Goal: Task Accomplishment & Management: Complete application form

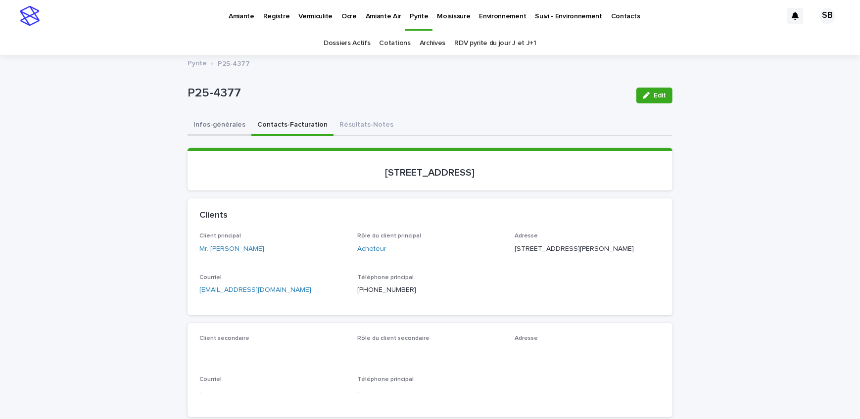
click at [206, 129] on button "Infos-générales" at bounding box center [220, 125] width 64 height 21
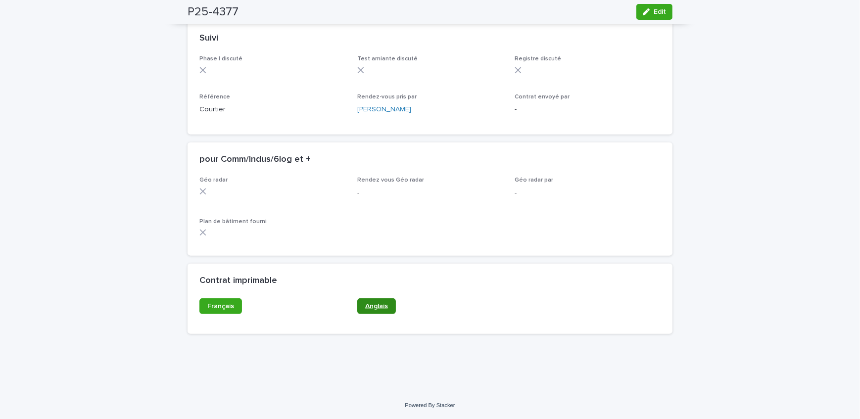
scroll to position [792, 0]
click at [384, 304] on span "Anglais" at bounding box center [376, 306] width 23 height 7
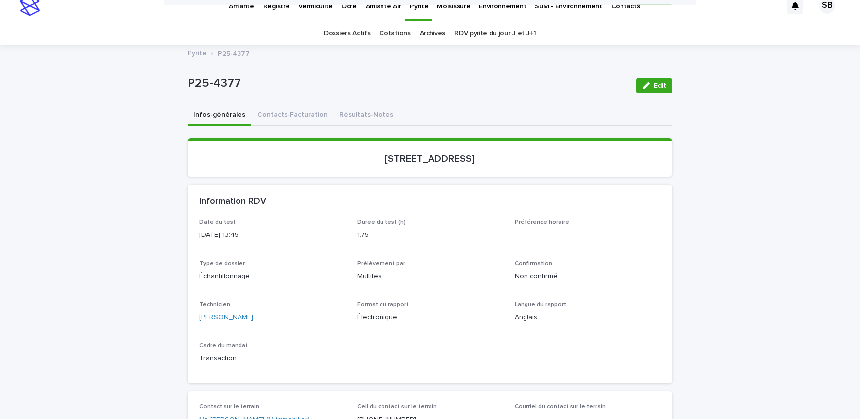
scroll to position [0, 0]
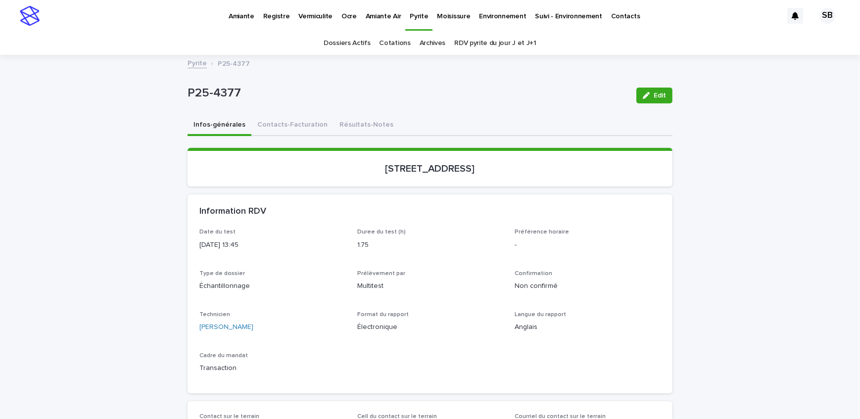
drag, startPoint x: 357, startPoint y: 168, endPoint x: 447, endPoint y: 178, distance: 91.1
click at [447, 178] on section "[STREET_ADDRESS]" at bounding box center [430, 167] width 485 height 39
copy p "[STREET_ADDRESS]"
drag, startPoint x: 249, startPoint y: 93, endPoint x: 169, endPoint y: 96, distance: 80.7
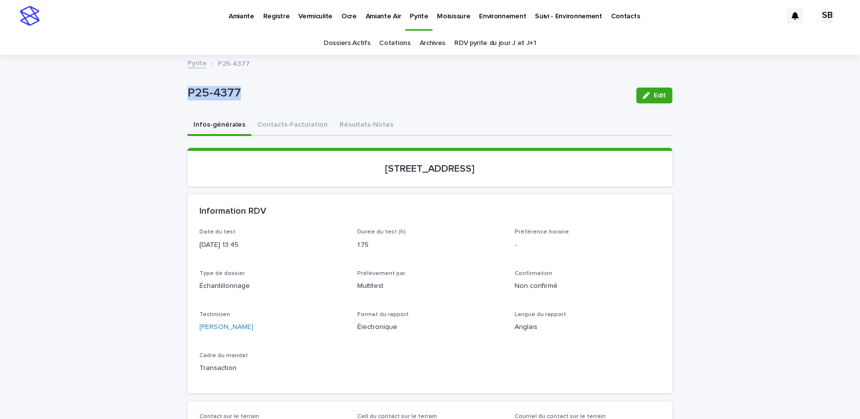
copy p "P25-4377"
click at [275, 131] on button "Contacts-Facturation" at bounding box center [292, 125] width 82 height 21
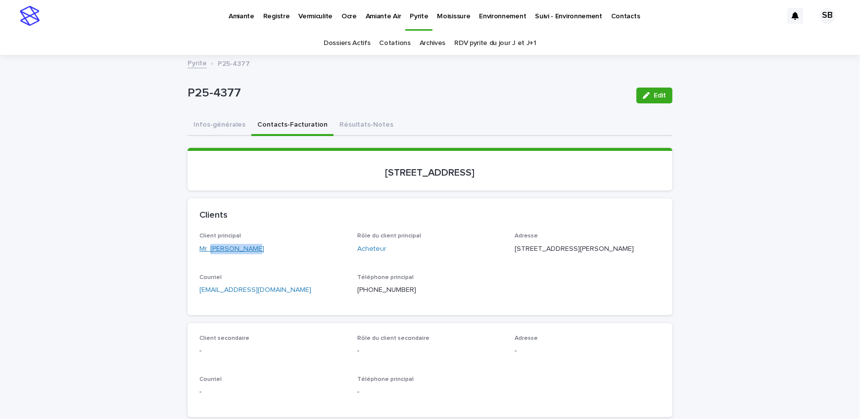
drag, startPoint x: 227, startPoint y: 253, endPoint x: 206, endPoint y: 252, distance: 21.3
click at [206, 252] on div "Client principal Mr. [PERSON_NAME]" at bounding box center [272, 247] width 146 height 29
drag, startPoint x: 558, startPoint y: 247, endPoint x: 504, endPoint y: 249, distance: 54.0
click at [504, 249] on div "Client principal Mr. [PERSON_NAME] Rôle du client principal Acheteur Adresse [S…" at bounding box center [429, 268] width 461 height 70
click at [447, 240] on div "Rôle du client principal Acheteur" at bounding box center [430, 247] width 146 height 29
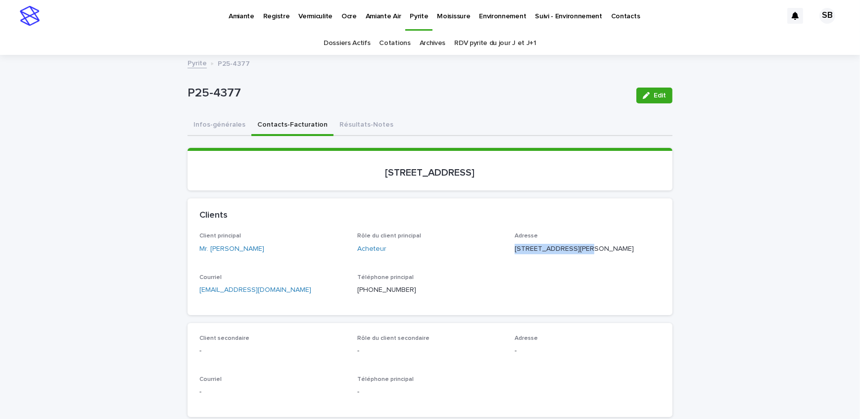
drag, startPoint x: 583, startPoint y: 246, endPoint x: 511, endPoint y: 250, distance: 71.9
click at [515, 250] on p "[STREET_ADDRESS][PERSON_NAME]" at bounding box center [588, 249] width 146 height 10
copy p "[STREET_ADDRESS][PERSON_NAME]"
drag, startPoint x: 549, startPoint y: 256, endPoint x: 513, endPoint y: 261, distance: 37.0
click at [515, 254] on p "[STREET_ADDRESS][PERSON_NAME]" at bounding box center [588, 249] width 146 height 10
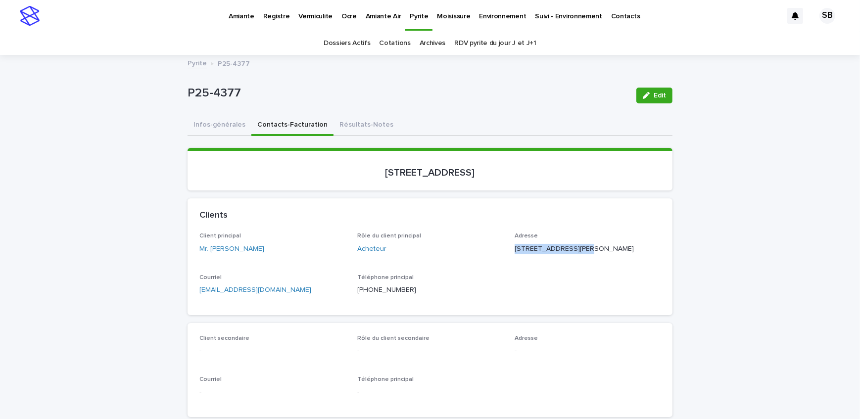
copy p "Montréal QC"
drag, startPoint x: 582, startPoint y: 259, endPoint x: 549, endPoint y: 262, distance: 32.8
click at [549, 254] on p "[STREET_ADDRESS][PERSON_NAME]" at bounding box center [588, 249] width 146 height 10
copy p "H4E 3W7"
drag, startPoint x: 499, startPoint y: 174, endPoint x: 361, endPoint y: 180, distance: 138.2
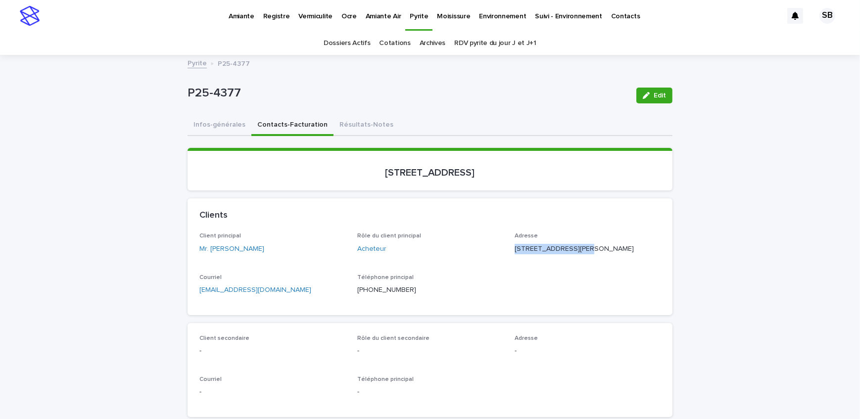
click at [361, 180] on section "[STREET_ADDRESS]" at bounding box center [430, 169] width 485 height 43
copy p "[STREET_ADDRESS]"
click at [190, 67] on link "Pyrite" at bounding box center [197, 62] width 19 height 11
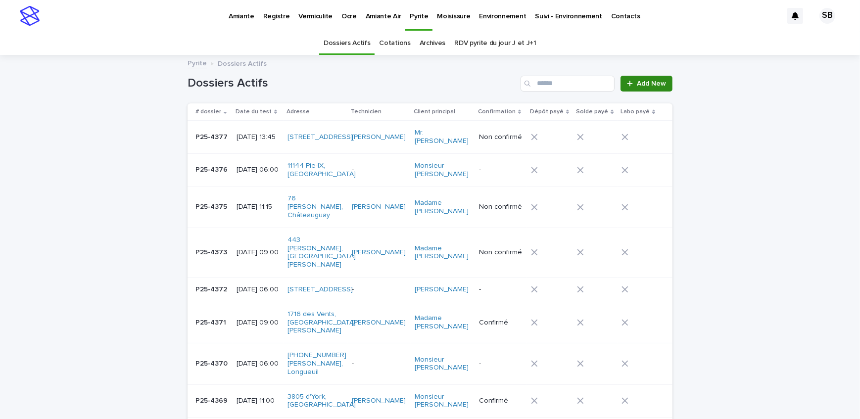
click at [645, 82] on span "Add New" at bounding box center [651, 83] width 29 height 7
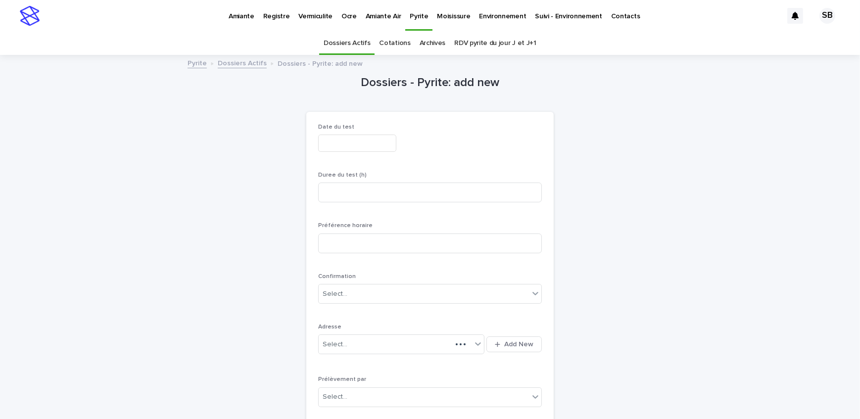
scroll to position [31, 0]
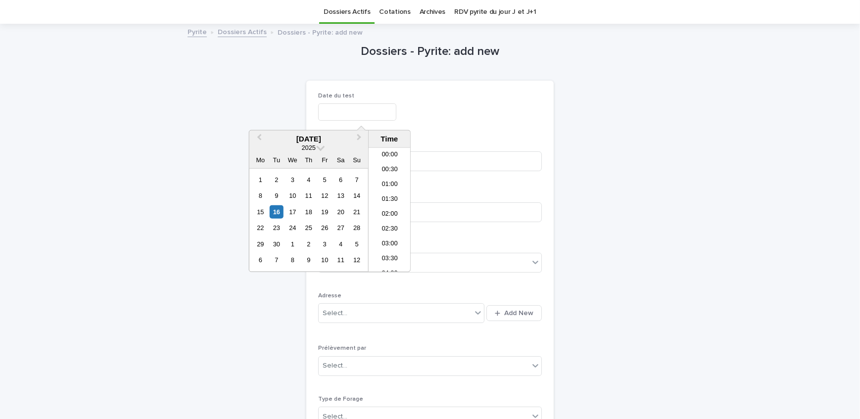
drag, startPoint x: 359, startPoint y: 105, endPoint x: 353, endPoint y: 127, distance: 22.7
click at [360, 105] on input "text" at bounding box center [357, 111] width 78 height 17
drag, startPoint x: 321, startPoint y: 212, endPoint x: 371, endPoint y: 200, distance: 50.9
click at [322, 212] on div "19" at bounding box center [324, 211] width 13 height 13
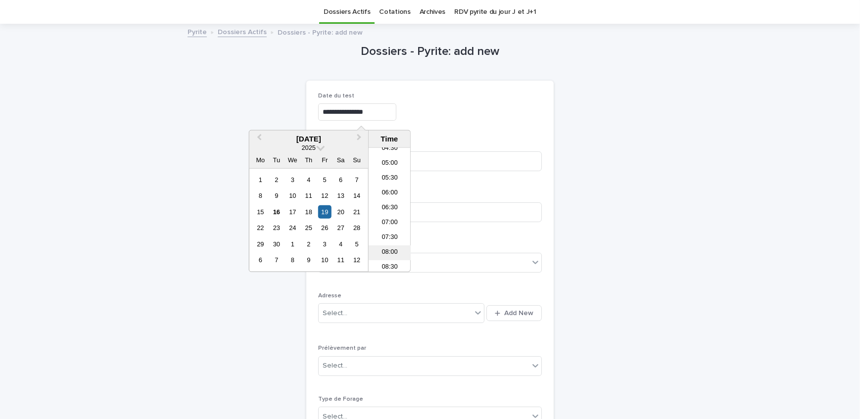
scroll to position [136, 0]
click at [396, 190] on li "06:00" at bounding box center [390, 197] width 42 height 15
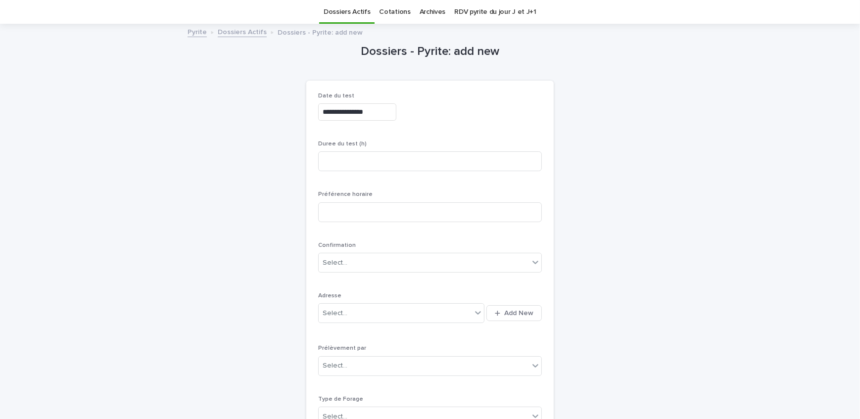
type input "**********"
click at [361, 163] on input at bounding box center [430, 161] width 224 height 20
click at [341, 158] on input at bounding box center [430, 161] width 224 height 20
click at [346, 168] on input at bounding box center [430, 161] width 224 height 20
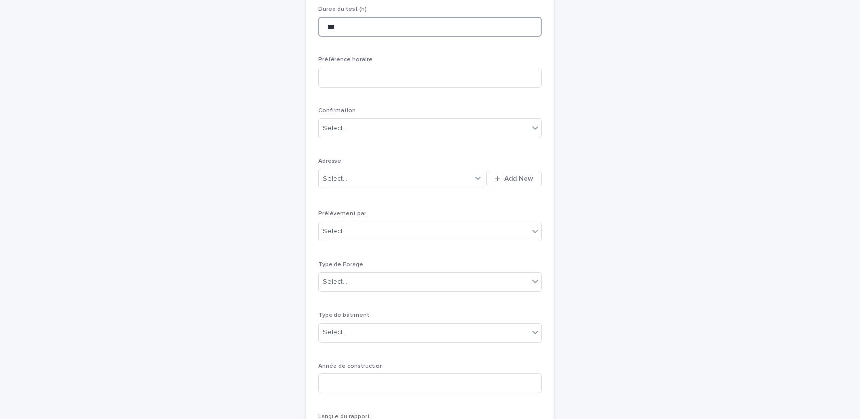
scroll to position [166, 0]
type input "***"
click at [525, 175] on span "Add New" at bounding box center [518, 178] width 29 height 7
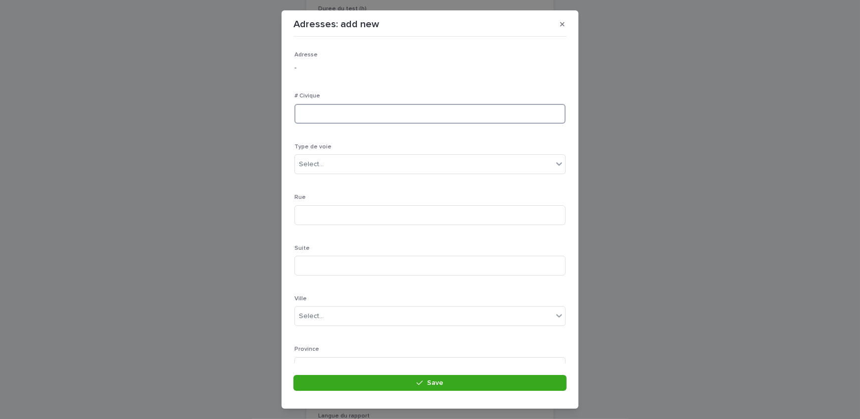
click at [374, 112] on input at bounding box center [429, 114] width 271 height 20
type input "***"
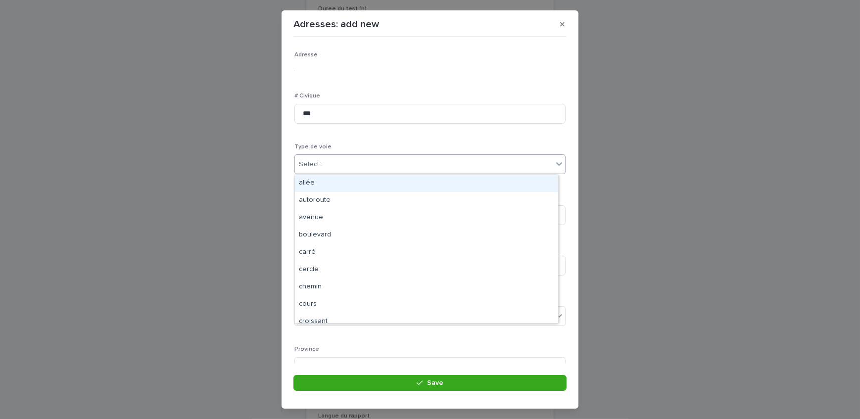
click at [375, 170] on div "Select..." at bounding box center [424, 164] width 258 height 16
type input "**"
click at [368, 182] on div "rue" at bounding box center [426, 183] width 263 height 17
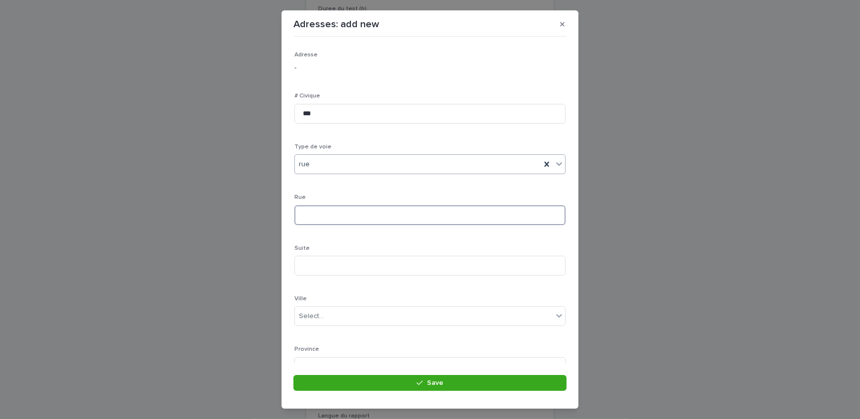
click at [365, 216] on input at bounding box center [429, 215] width 271 height 20
type input "*********"
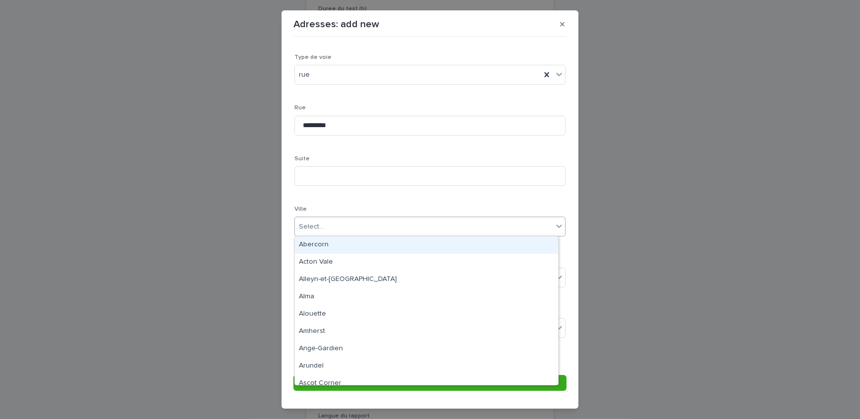
click at [322, 229] on div "Select..." at bounding box center [311, 227] width 25 height 10
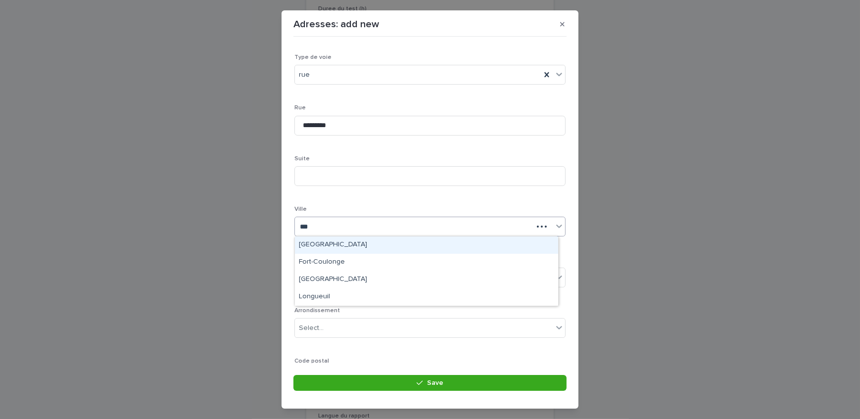
type input "****"
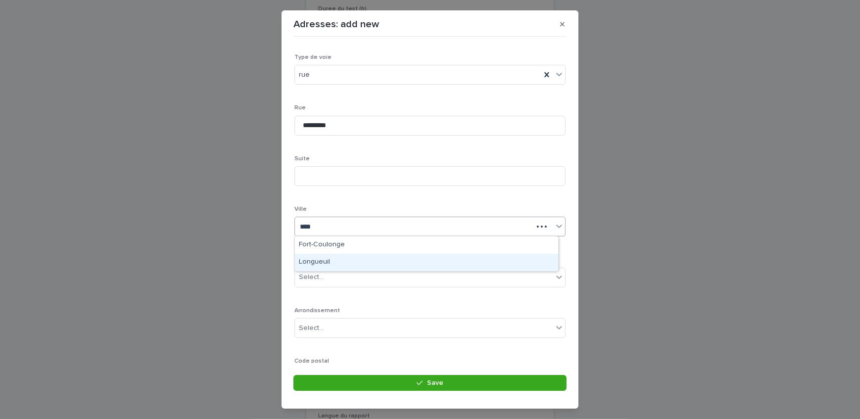
click at [325, 261] on div "Longueuil" at bounding box center [426, 262] width 263 height 17
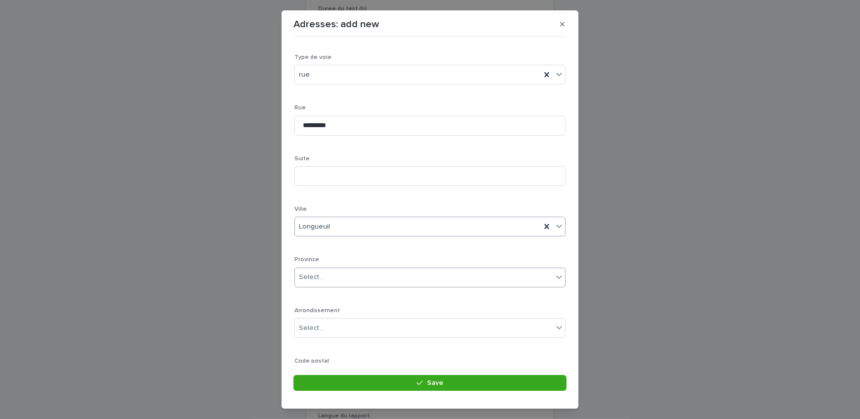
click at [329, 277] on div "Select..." at bounding box center [424, 277] width 258 height 16
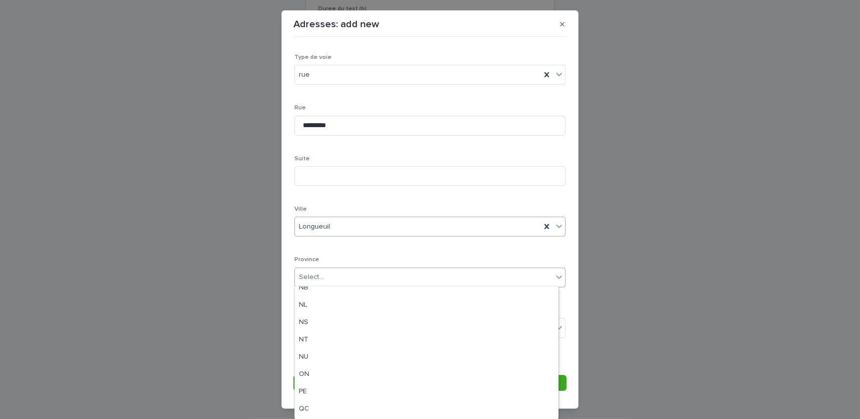
scroll to position [93, 0]
click at [327, 378] on div "QC" at bounding box center [426, 376] width 263 height 17
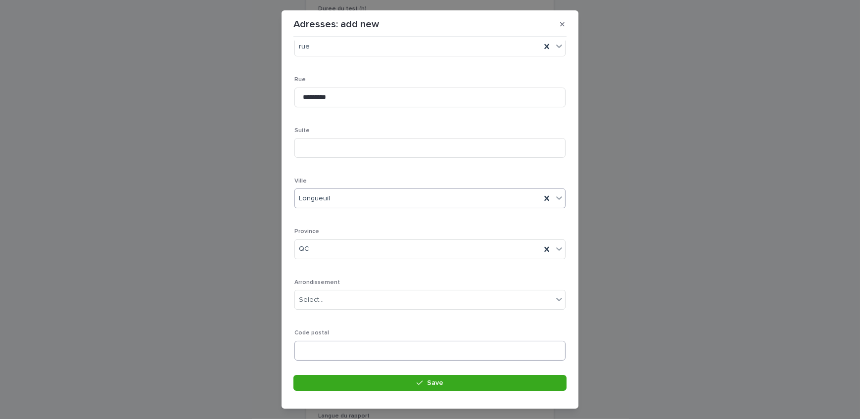
scroll to position [145, 0]
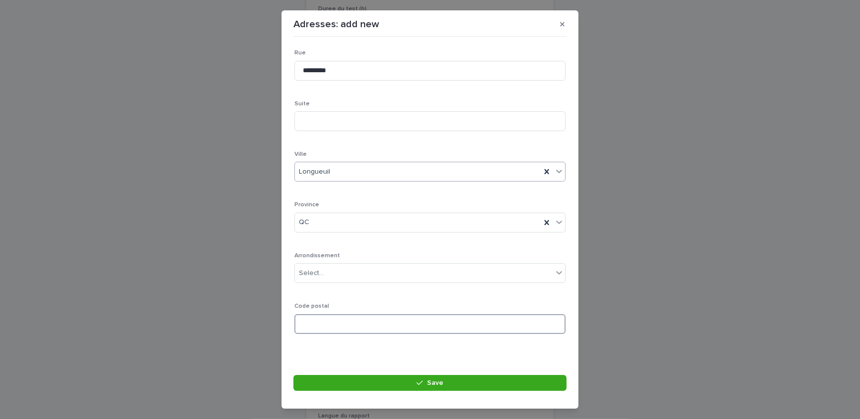
click at [337, 327] on input at bounding box center [429, 324] width 271 height 20
paste input "*******"
type input "*******"
click at [396, 278] on div "Select..." at bounding box center [424, 273] width 258 height 16
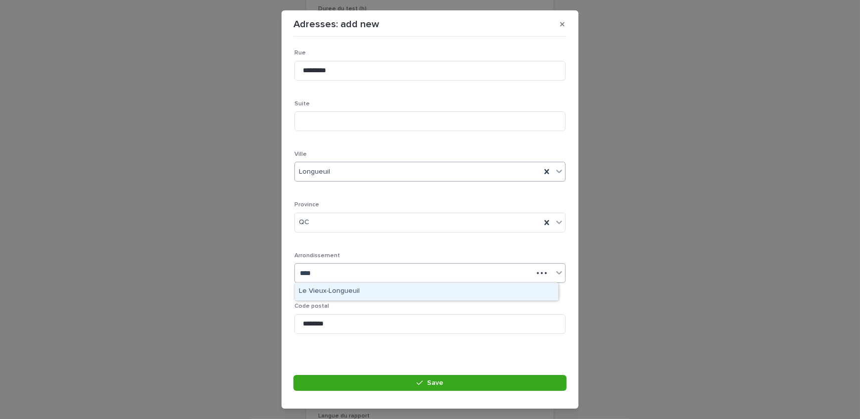
type input "*****"
click at [375, 292] on div "Le Vieux-Longueuil" at bounding box center [426, 291] width 263 height 17
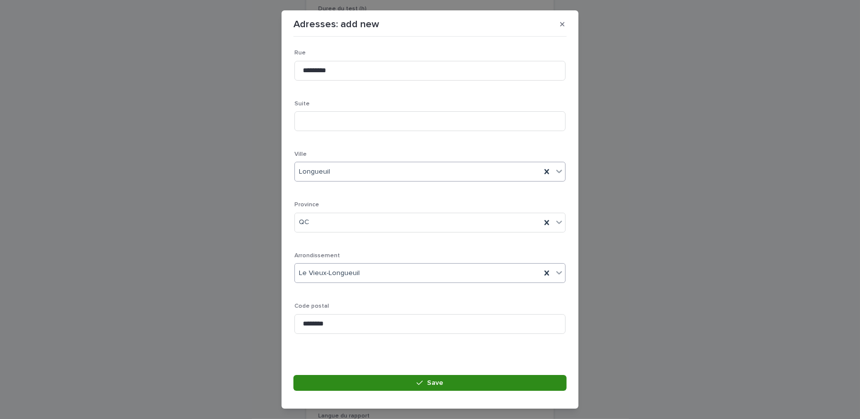
click at [381, 379] on button "Save" at bounding box center [429, 383] width 273 height 16
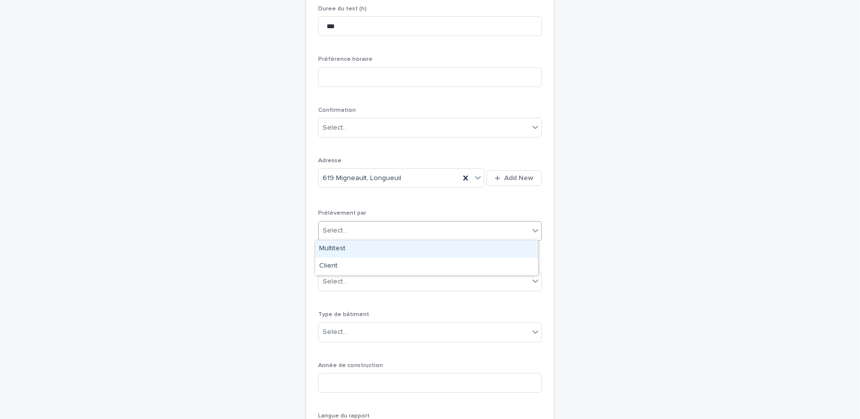
click at [361, 234] on div "Select..." at bounding box center [424, 231] width 210 height 16
drag, startPoint x: 363, startPoint y: 246, endPoint x: 368, endPoint y: 255, distance: 10.0
click at [363, 247] on div "Multitest" at bounding box center [426, 249] width 223 height 17
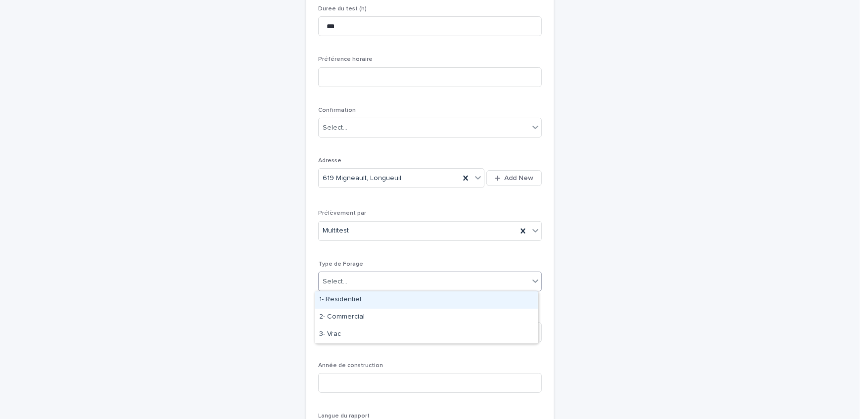
click at [383, 285] on div "Select..." at bounding box center [424, 282] width 210 height 16
click at [384, 299] on div "1- Residentiel" at bounding box center [426, 300] width 223 height 17
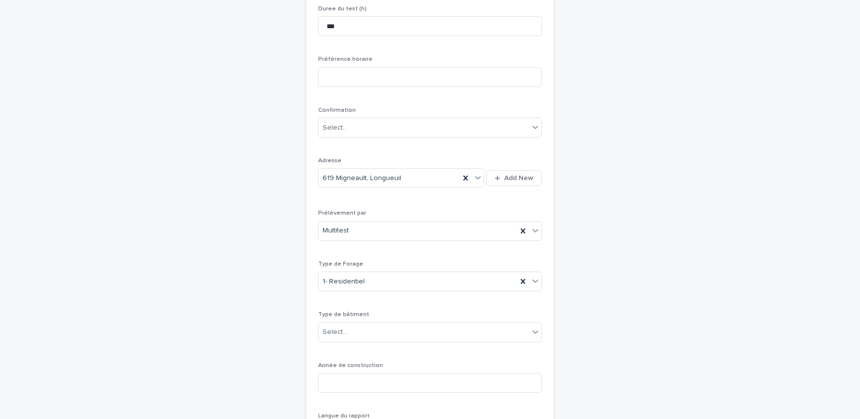
scroll to position [211, 0]
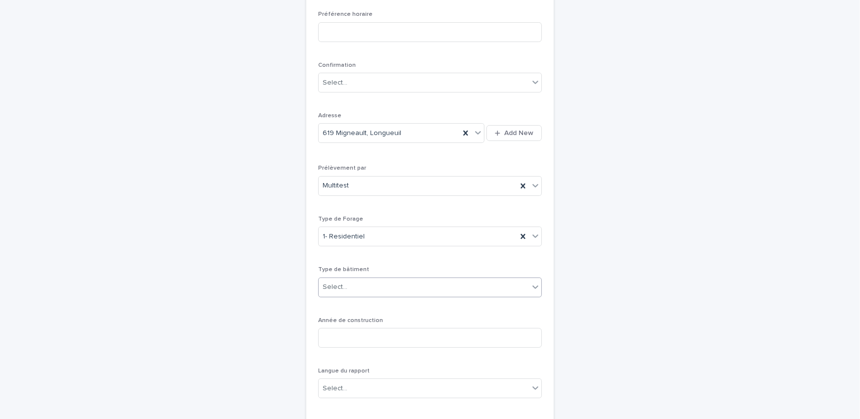
drag, startPoint x: 358, startPoint y: 288, endPoint x: 359, endPoint y: 293, distance: 5.5
click at [358, 288] on div "Select..." at bounding box center [424, 287] width 210 height 16
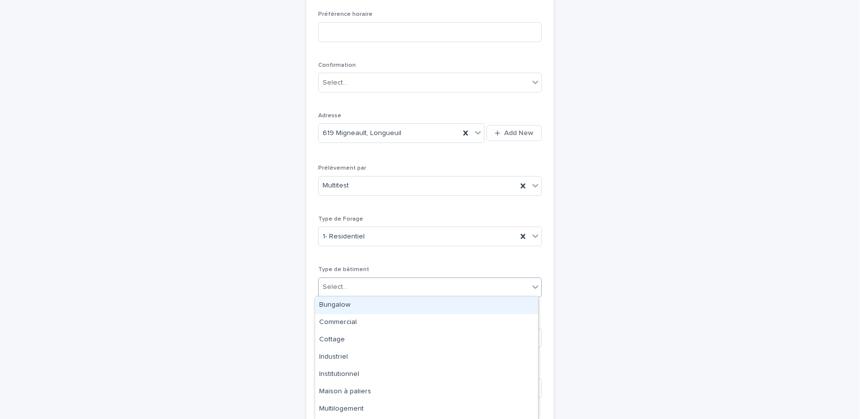
click at [361, 310] on div "Bungalow" at bounding box center [426, 305] width 223 height 17
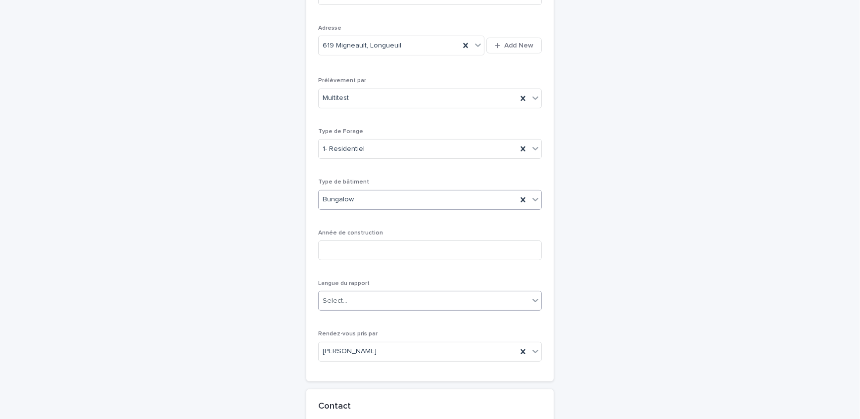
scroll to position [301, 0]
click at [366, 247] on input at bounding box center [430, 248] width 224 height 20
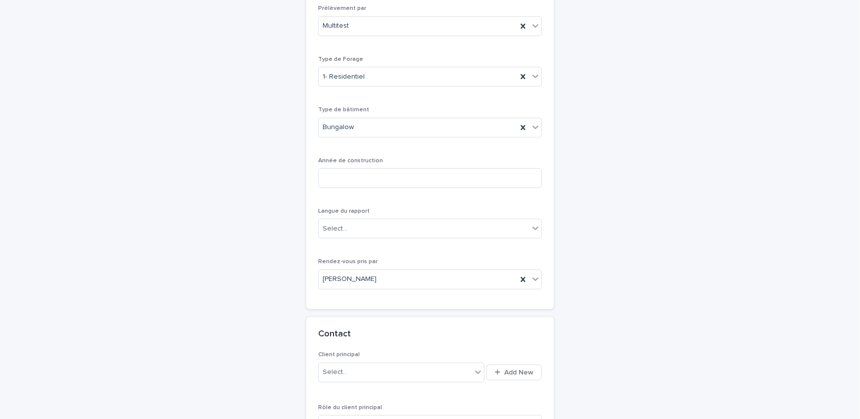
scroll to position [391, 0]
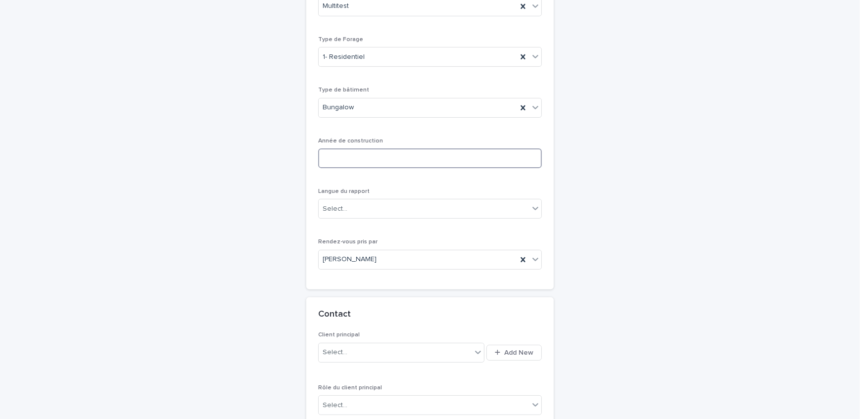
click at [389, 157] on input at bounding box center [430, 158] width 224 height 20
drag, startPoint x: 386, startPoint y: 160, endPoint x: 366, endPoint y: 152, distance: 20.9
click at [386, 160] on input at bounding box center [430, 158] width 224 height 20
type input "****"
click at [399, 204] on div "Select..." at bounding box center [424, 209] width 210 height 16
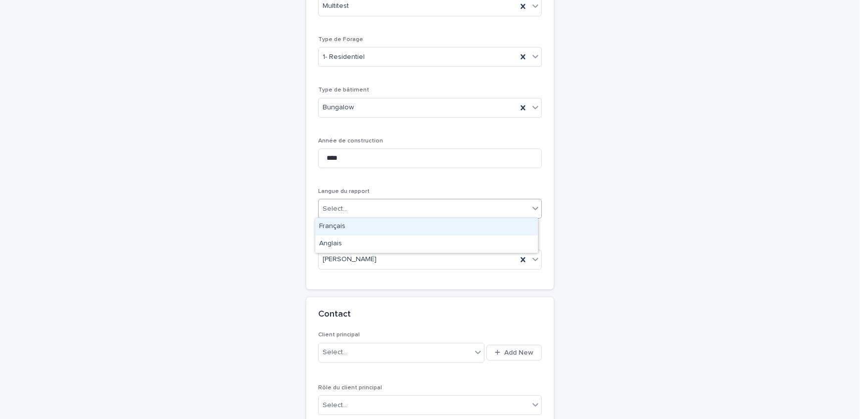
click at [394, 183] on div "**********" at bounding box center [430, 5] width 224 height 545
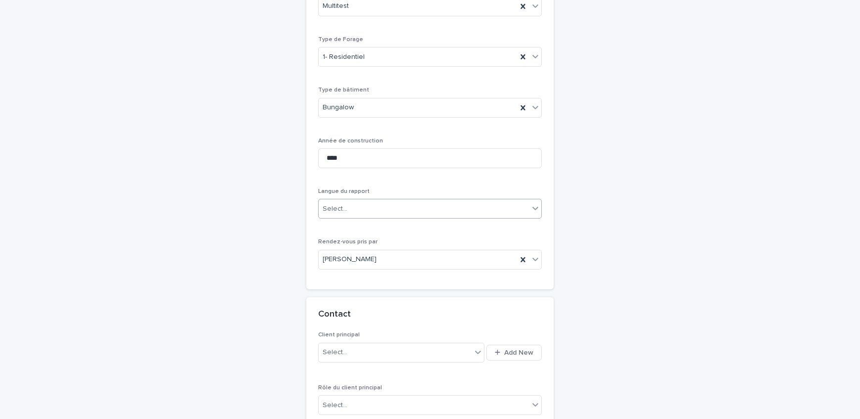
click at [358, 217] on div "Select..." at bounding box center [430, 209] width 224 height 20
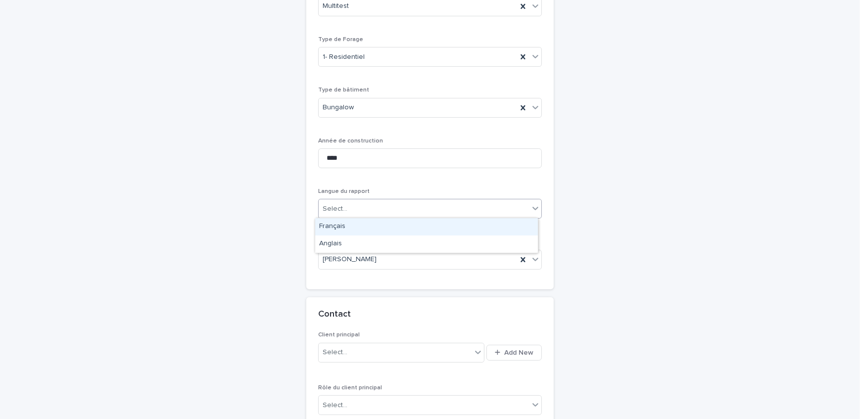
drag, startPoint x: 357, startPoint y: 228, endPoint x: 354, endPoint y: 235, distance: 7.7
click at [357, 228] on div "Français" at bounding box center [426, 226] width 223 height 17
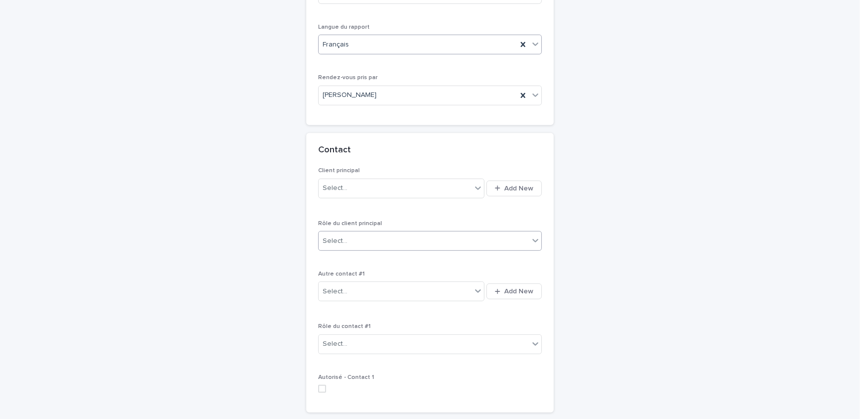
scroll to position [571, 0]
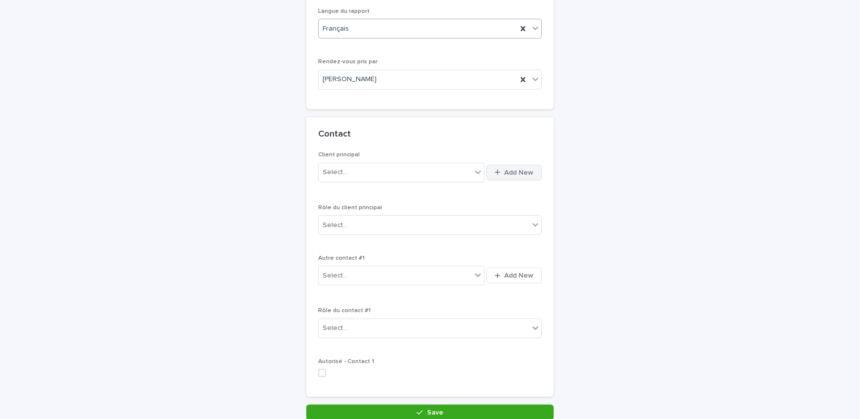
click at [505, 173] on span "Add New" at bounding box center [518, 172] width 29 height 7
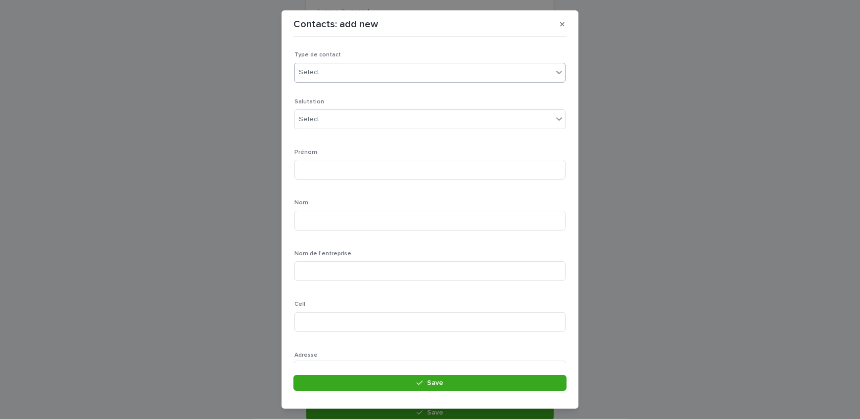
click at [341, 75] on div "Select..." at bounding box center [424, 72] width 258 height 16
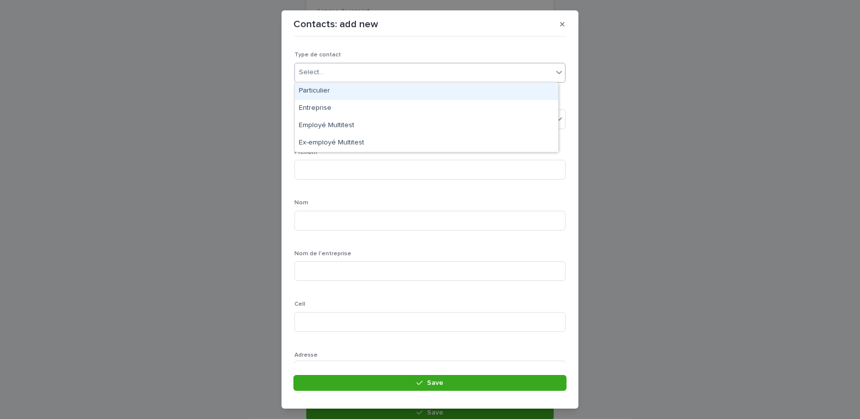
click at [339, 93] on div "Particulier" at bounding box center [426, 91] width 263 height 17
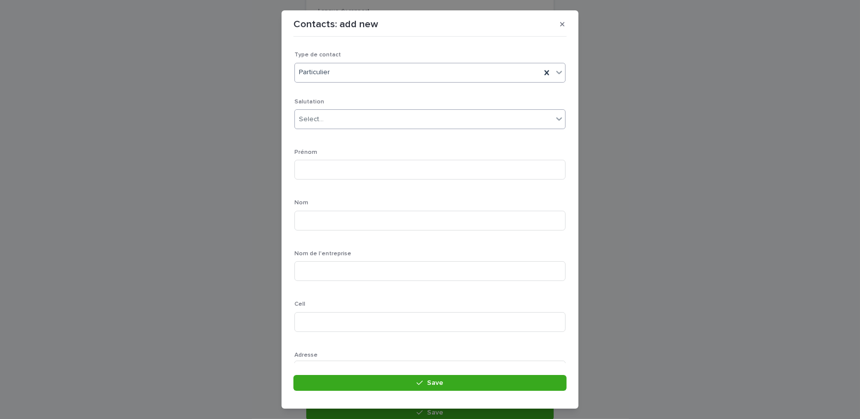
click at [350, 124] on div "Select..." at bounding box center [424, 119] width 258 height 16
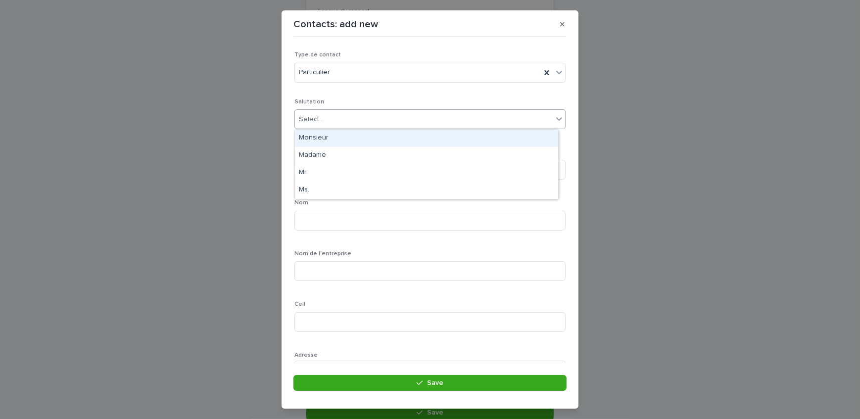
click at [348, 142] on div "Monsieur" at bounding box center [426, 138] width 263 height 17
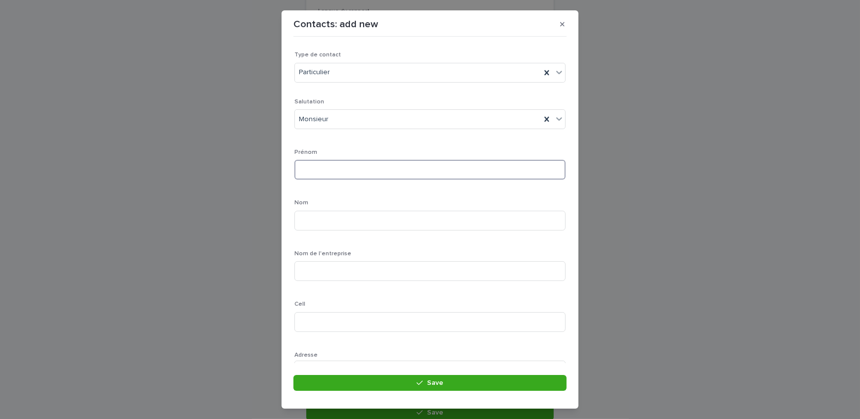
drag, startPoint x: 352, startPoint y: 170, endPoint x: 336, endPoint y: 170, distance: 16.3
click at [352, 170] on input at bounding box center [429, 170] width 271 height 20
type input "*****"
type input "**********"
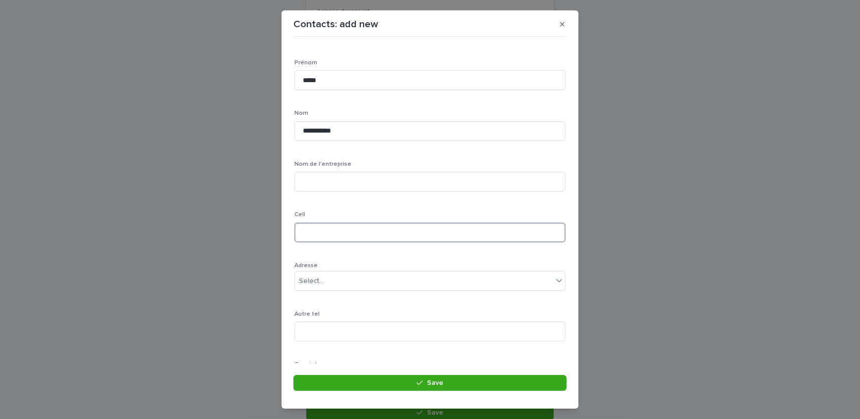
click at [330, 235] on input at bounding box center [429, 233] width 271 height 20
click at [359, 234] on input at bounding box center [429, 233] width 271 height 20
click at [357, 234] on input at bounding box center [429, 233] width 271 height 20
click at [394, 147] on input at bounding box center [429, 143] width 271 height 20
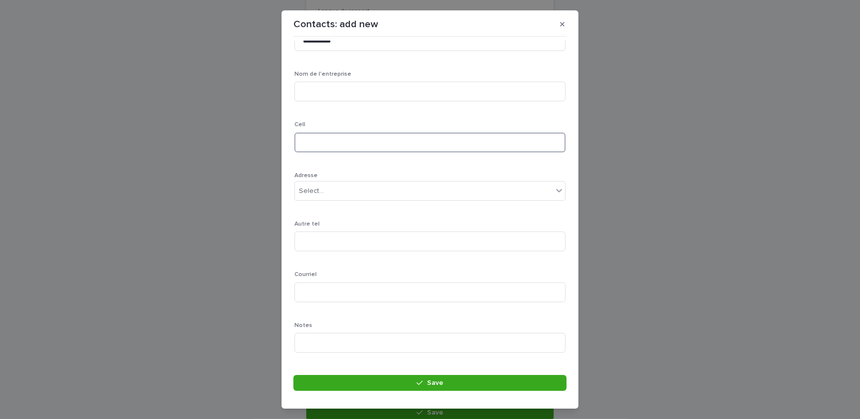
click at [482, 141] on input at bounding box center [429, 143] width 271 height 20
click at [323, 142] on input "*********" at bounding box center [429, 143] width 271 height 20
click at [342, 141] on input "********" at bounding box center [429, 143] width 271 height 20
type input "**********"
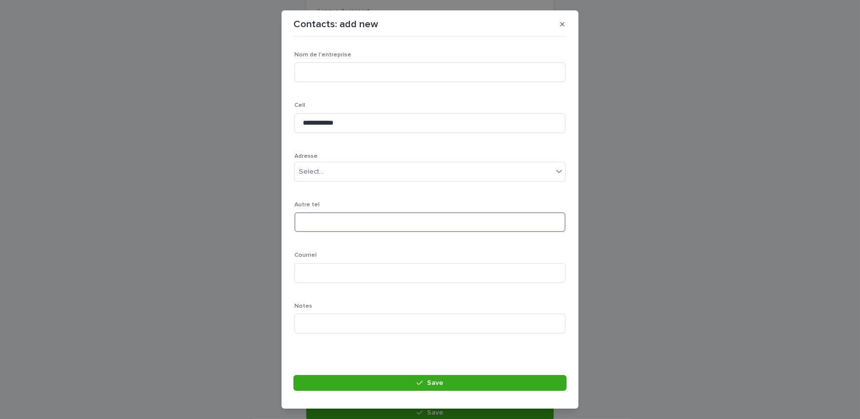
click at [321, 224] on input at bounding box center [429, 222] width 271 height 20
type input "**********"
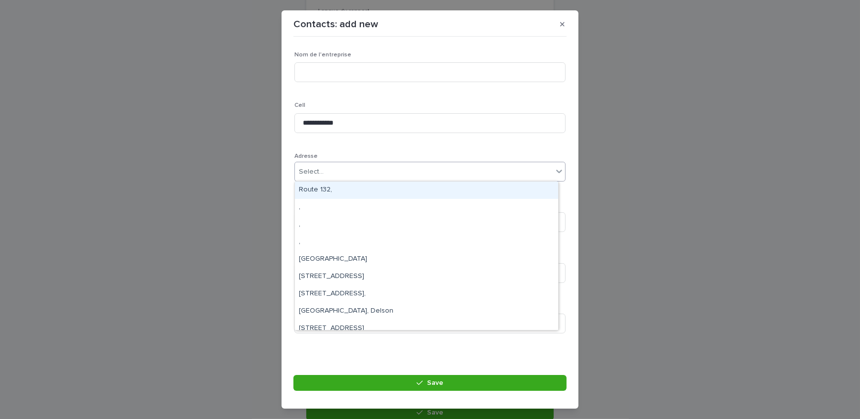
click at [320, 173] on div "Select..." at bounding box center [311, 172] width 25 height 10
click at [372, 147] on div "**********" at bounding box center [429, 121] width 271 height 442
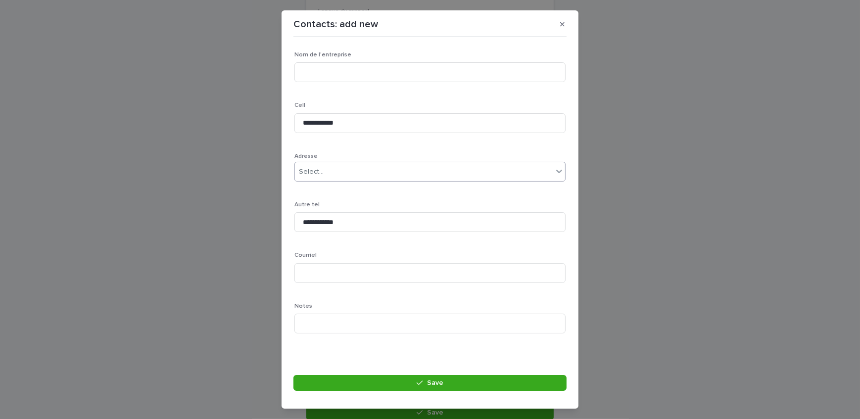
click at [367, 176] on div "Select..." at bounding box center [424, 172] width 258 height 16
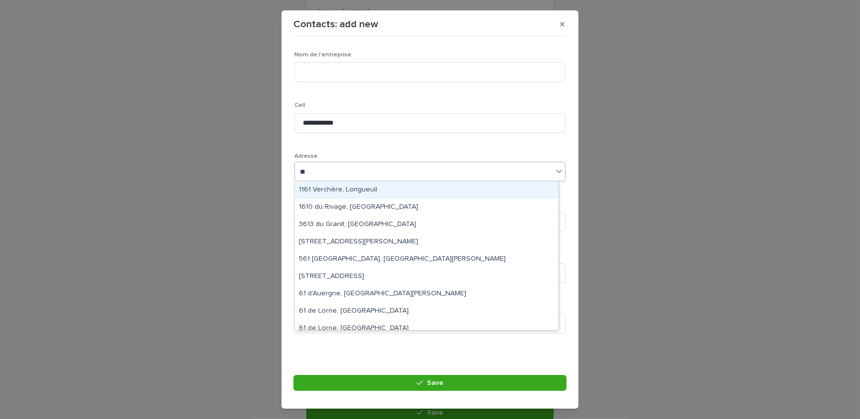
type input "***"
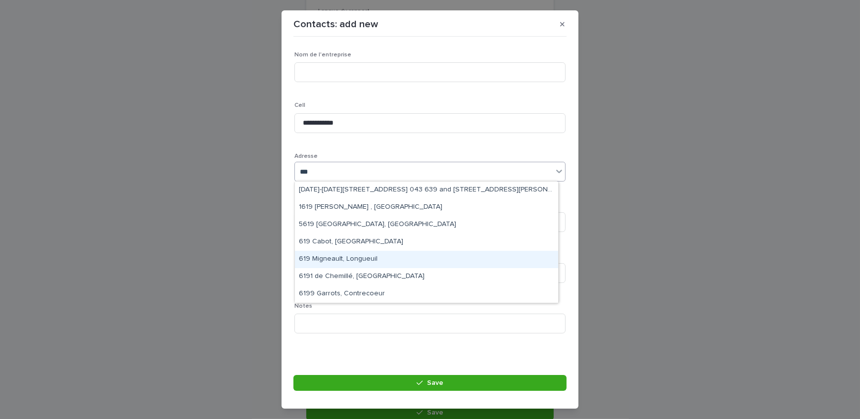
click at [375, 257] on div "619 Migneault, Longueuil" at bounding box center [426, 259] width 263 height 17
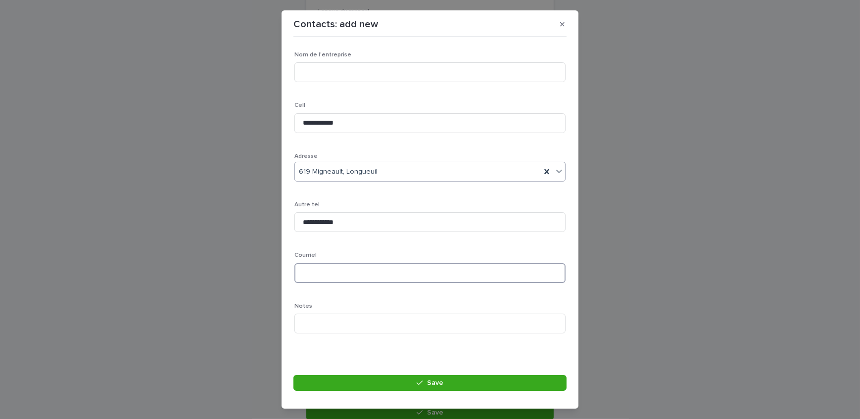
click at [344, 271] on input at bounding box center [429, 273] width 271 height 20
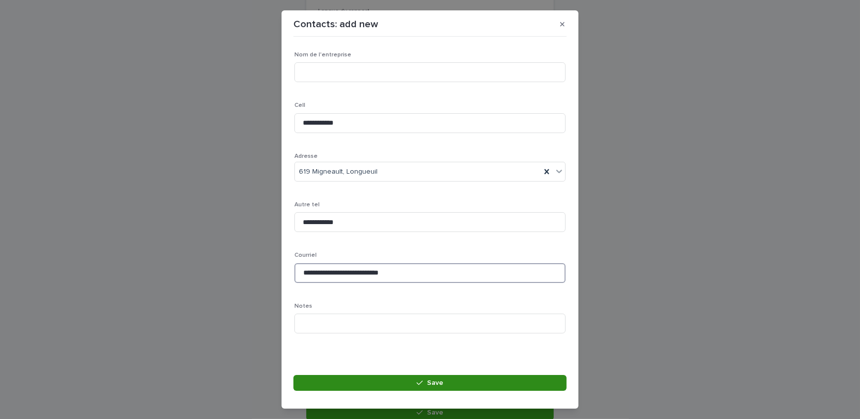
type input "**********"
click at [434, 377] on button "Save" at bounding box center [429, 383] width 273 height 16
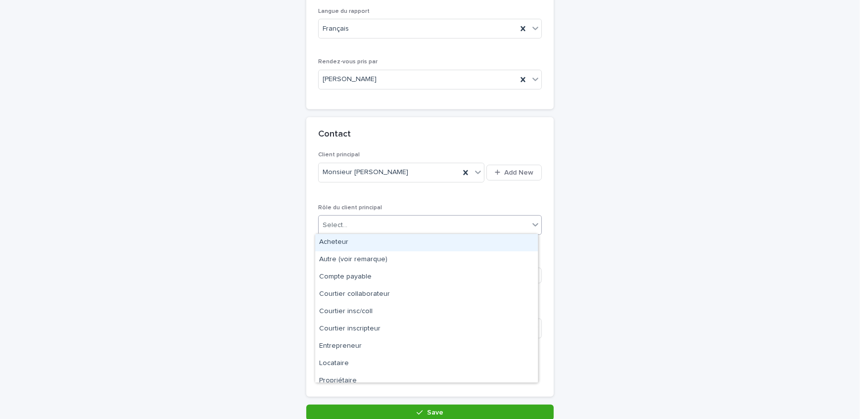
click at [373, 225] on div "Select..." at bounding box center [424, 225] width 210 height 16
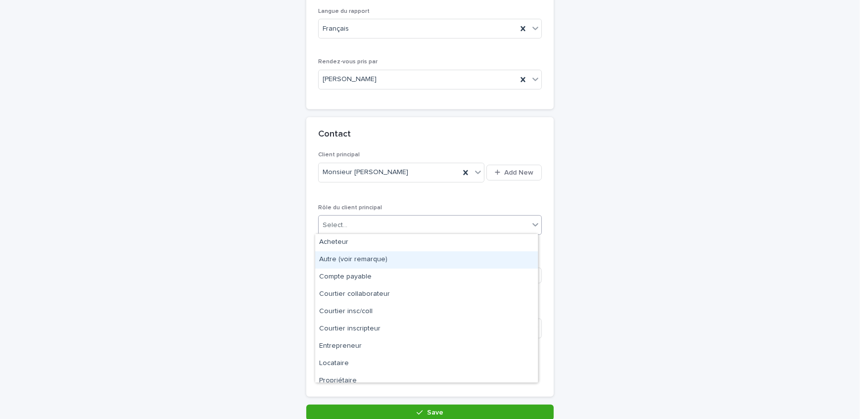
click at [367, 259] on div "Autre (voir remarque)" at bounding box center [426, 259] width 223 height 17
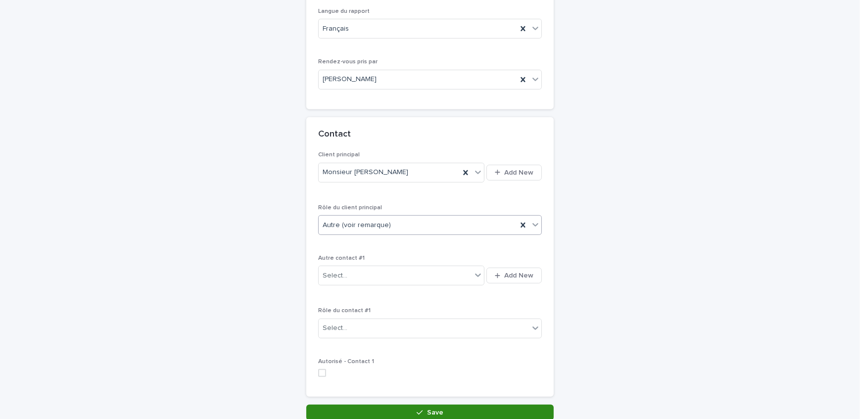
click at [435, 413] on span "Save" at bounding box center [435, 412] width 16 height 7
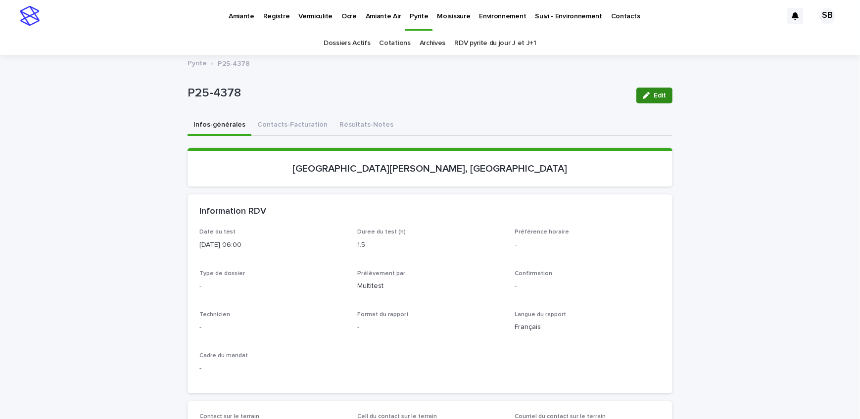
click at [648, 88] on button "Edit" at bounding box center [654, 96] width 36 height 16
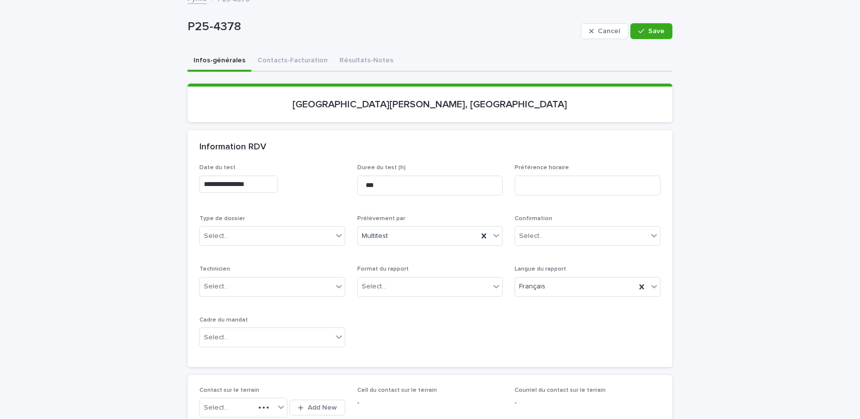
scroll to position [135, 0]
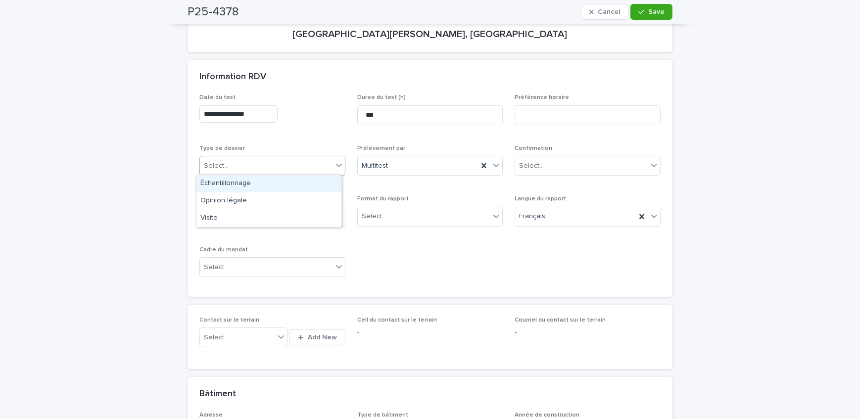
click at [257, 160] on div "Select..." at bounding box center [266, 166] width 133 height 16
click at [252, 189] on div "Échantillonnage" at bounding box center [268, 183] width 145 height 17
click at [380, 211] on div "Select..." at bounding box center [374, 216] width 25 height 10
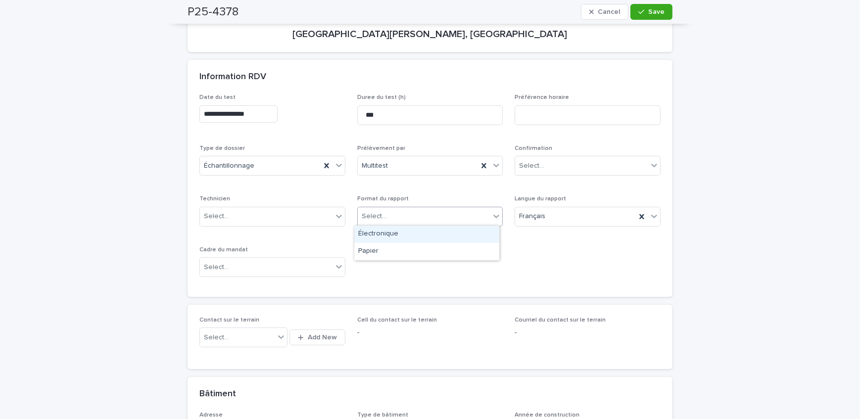
click at [384, 232] on div "Électronique" at bounding box center [426, 234] width 145 height 17
click at [271, 261] on div "Select..." at bounding box center [266, 267] width 133 height 16
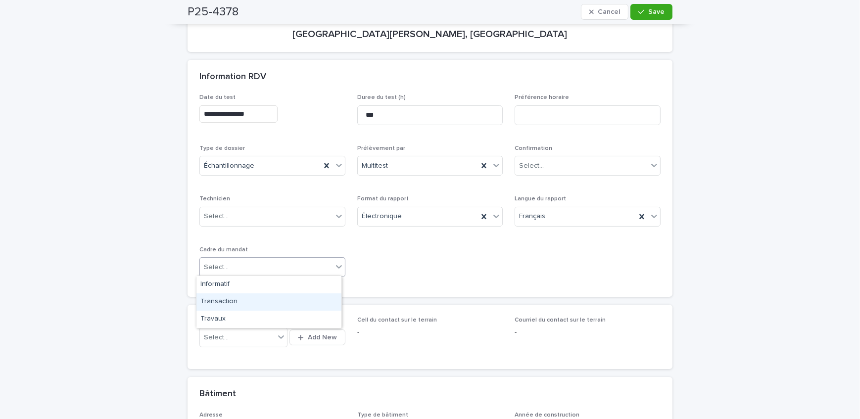
click at [265, 297] on div "Transaction" at bounding box center [268, 301] width 145 height 17
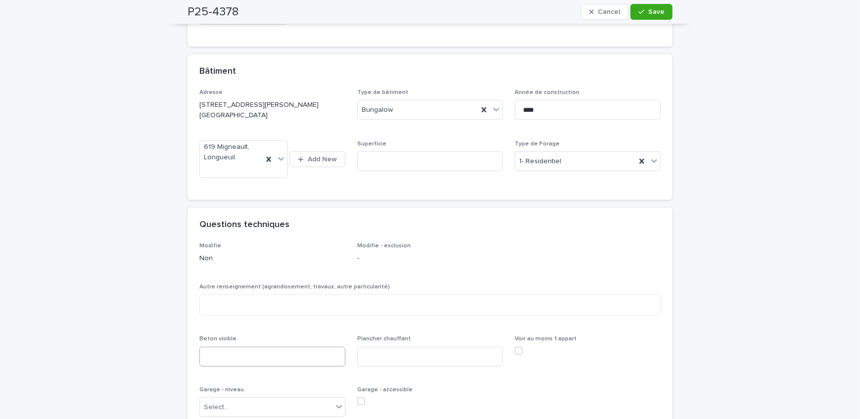
scroll to position [539, 0]
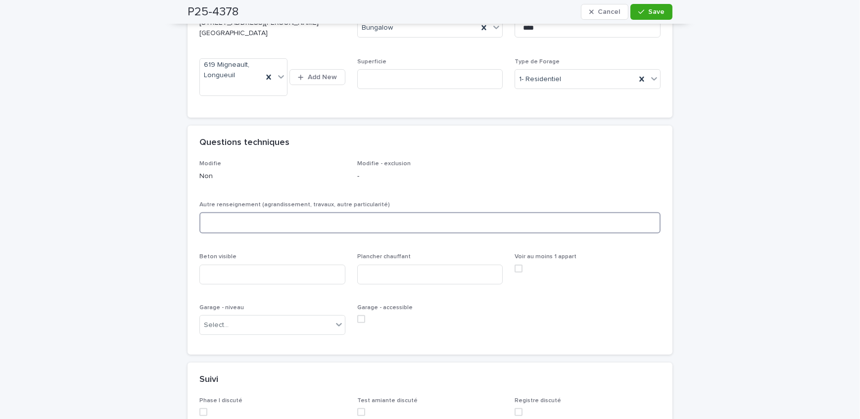
click at [260, 233] on textarea at bounding box center [429, 222] width 461 height 21
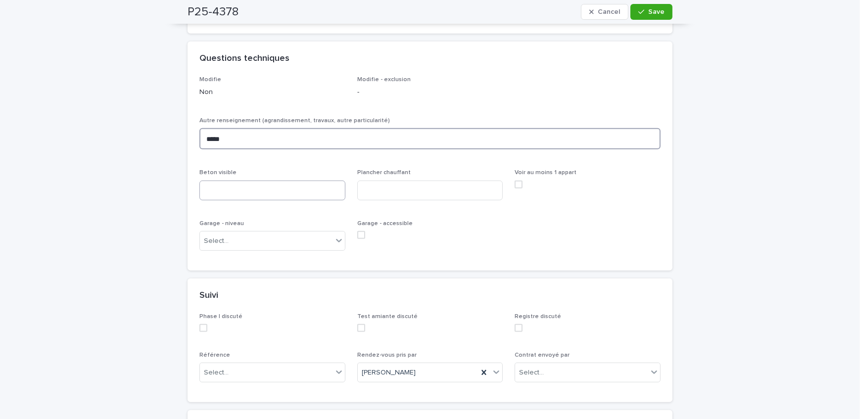
scroll to position [630, 0]
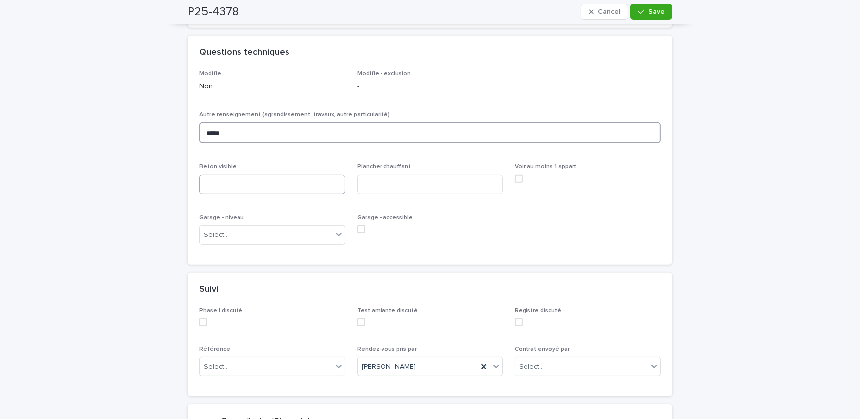
type textarea "*****"
click at [236, 195] on input at bounding box center [272, 185] width 146 height 20
click at [248, 240] on div "Select..." at bounding box center [266, 235] width 133 height 16
click at [237, 313] on div "Rez-de-chaussée" at bounding box center [268, 314] width 145 height 17
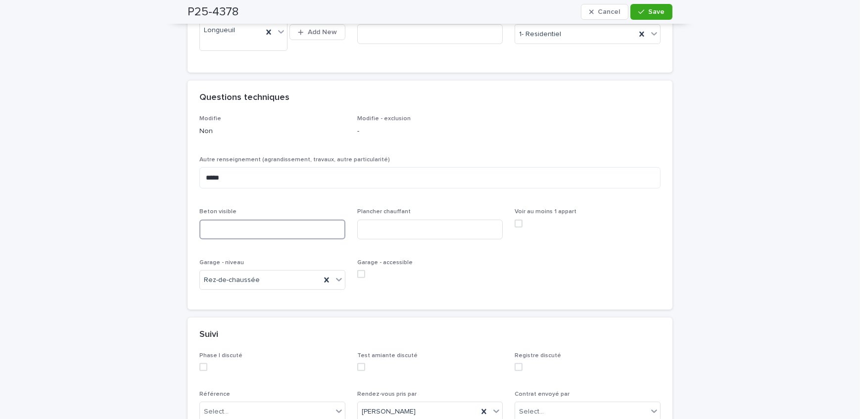
click at [280, 240] on input at bounding box center [272, 230] width 146 height 20
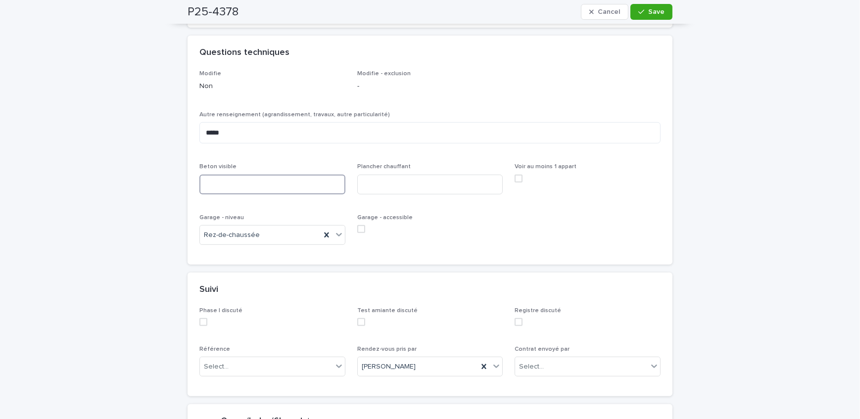
click at [250, 191] on input at bounding box center [272, 185] width 146 height 20
click at [309, 195] on input at bounding box center [272, 185] width 146 height 20
type input "*"
type input "**********"
click at [369, 195] on input at bounding box center [430, 185] width 146 height 20
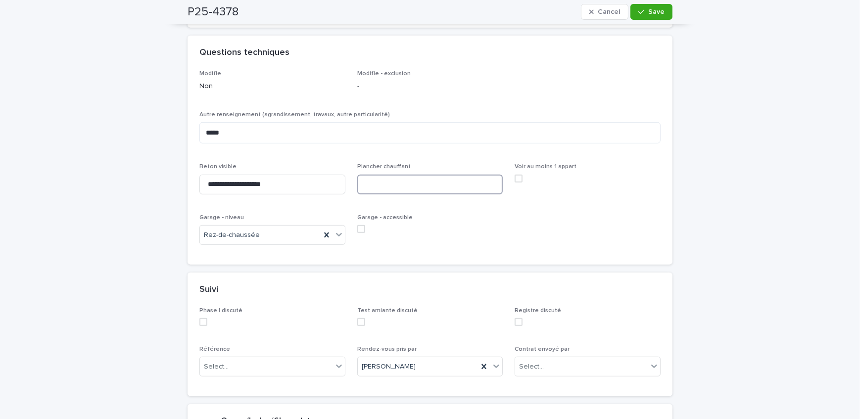
click at [360, 233] on span at bounding box center [361, 229] width 8 height 8
click at [392, 193] on input at bounding box center [430, 185] width 146 height 20
type input "***"
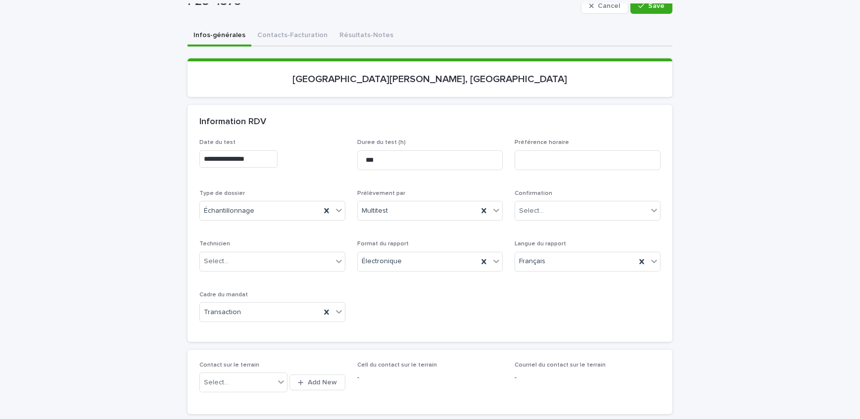
scroll to position [45, 0]
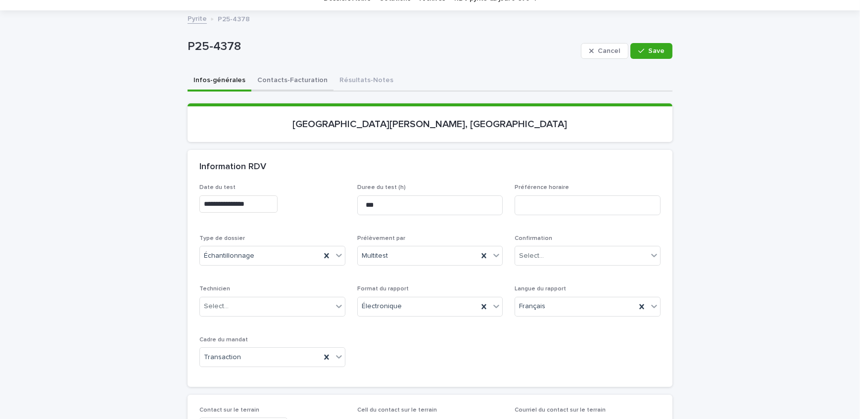
click at [287, 78] on button "Contacts-Facturation" at bounding box center [292, 81] width 82 height 21
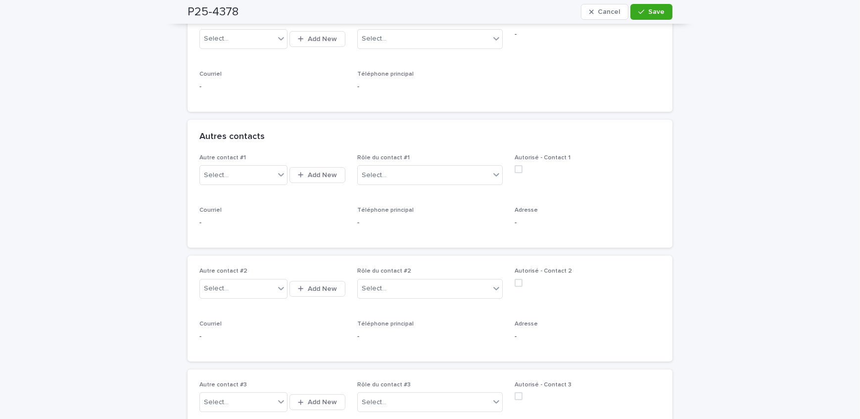
scroll to position [360, 0]
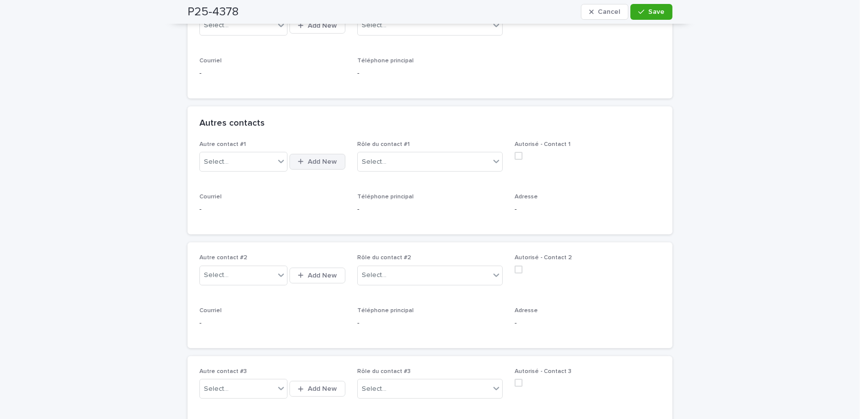
click at [313, 160] on span "Add New" at bounding box center [322, 161] width 29 height 7
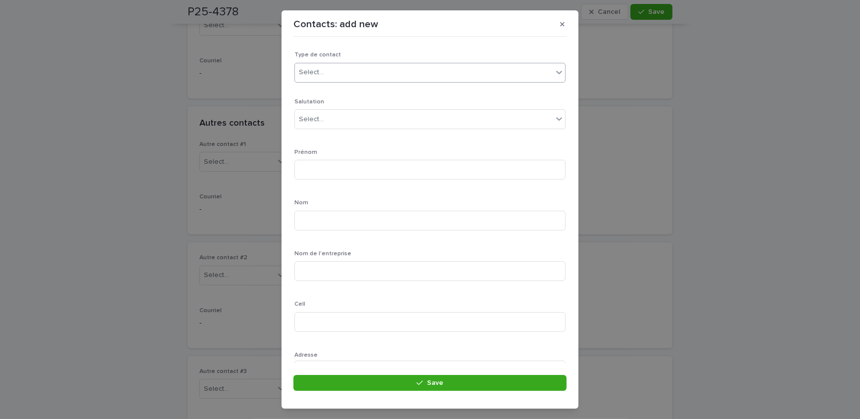
click at [337, 68] on div "Select..." at bounding box center [424, 72] width 258 height 16
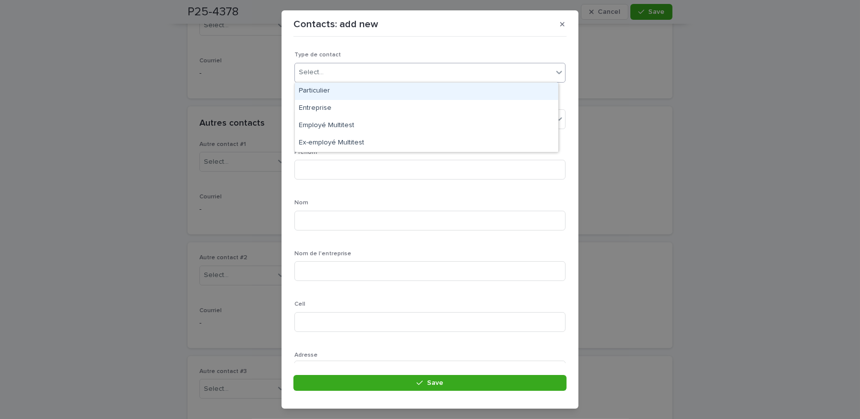
click at [334, 90] on div "Particulier" at bounding box center [426, 91] width 263 height 17
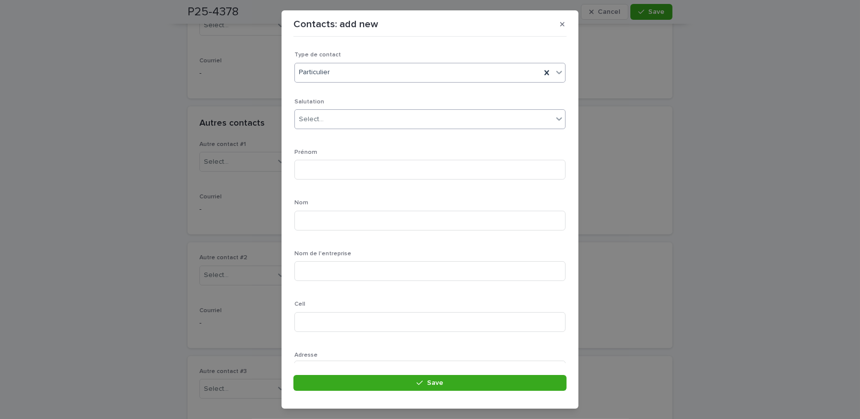
click at [336, 117] on div "Select..." at bounding box center [424, 119] width 258 height 16
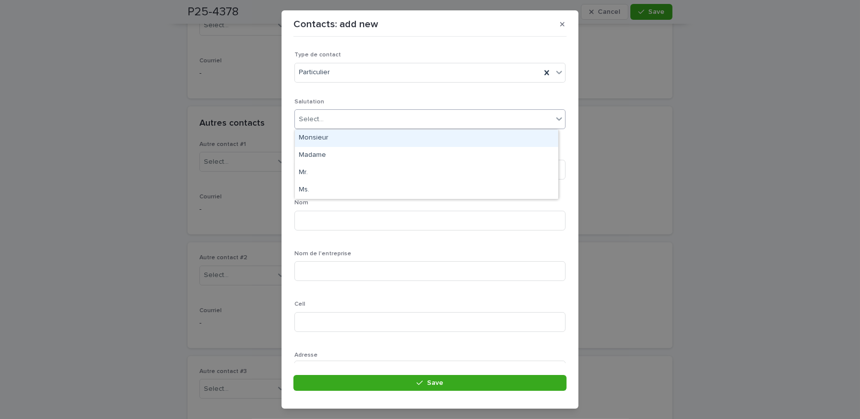
click at [332, 139] on div "Monsieur" at bounding box center [426, 138] width 263 height 17
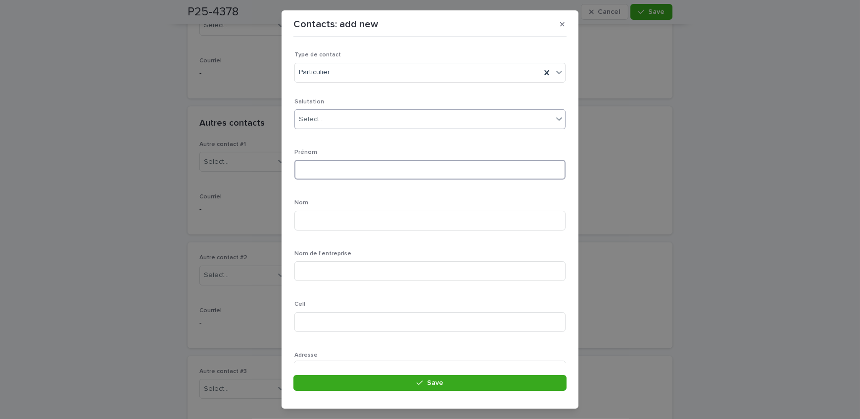
click at [330, 168] on input at bounding box center [429, 170] width 271 height 20
type input "******"
type input "**********"
click at [342, 206] on p "Nom" at bounding box center [429, 202] width 271 height 7
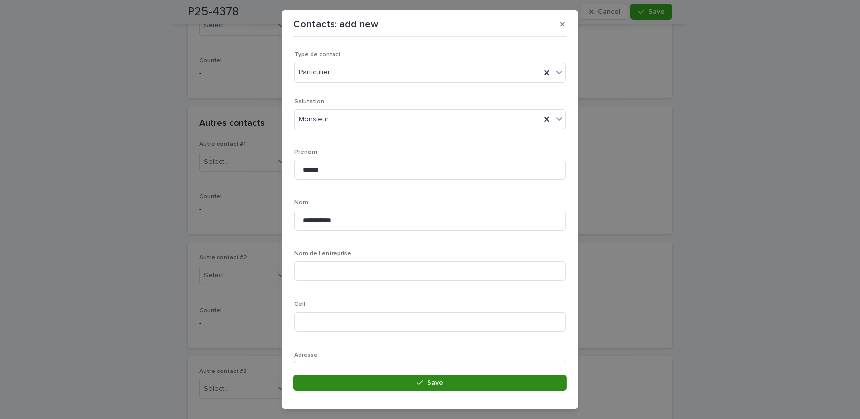
click at [375, 388] on button "Save" at bounding box center [429, 383] width 273 height 16
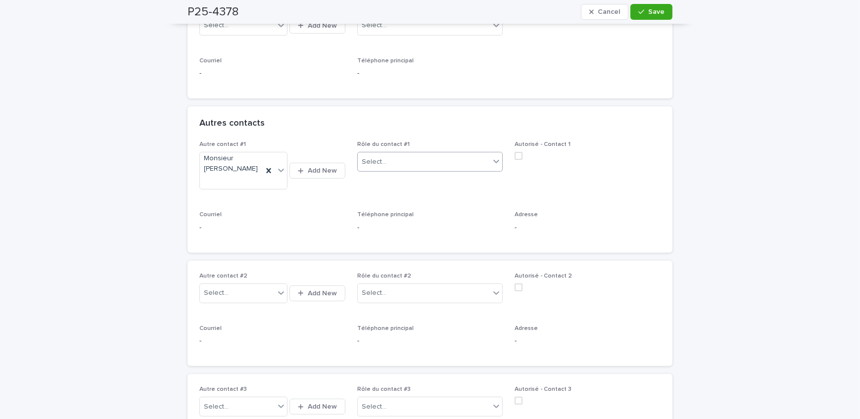
click at [399, 157] on div "Select..." at bounding box center [424, 162] width 133 height 16
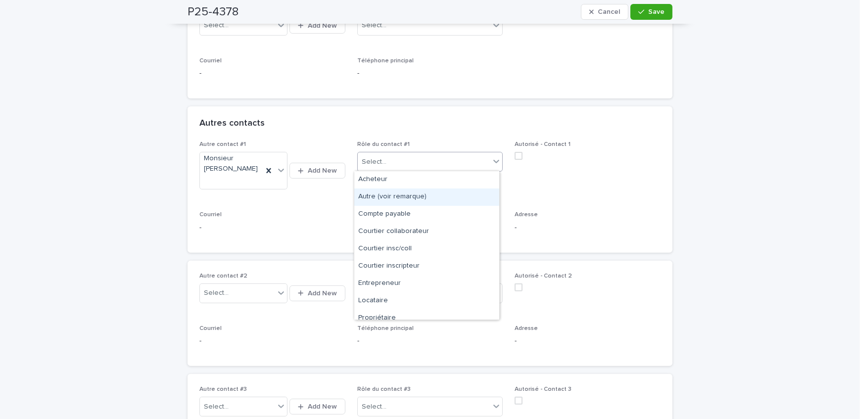
click at [416, 195] on div "Autre (voir remarque)" at bounding box center [426, 197] width 145 height 17
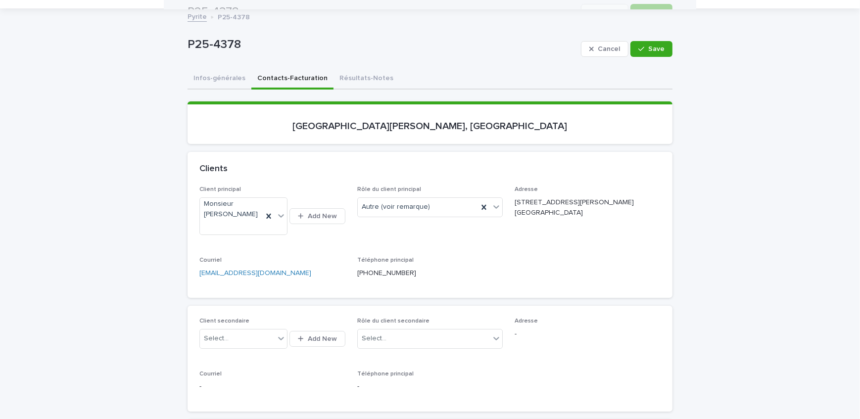
scroll to position [45, 0]
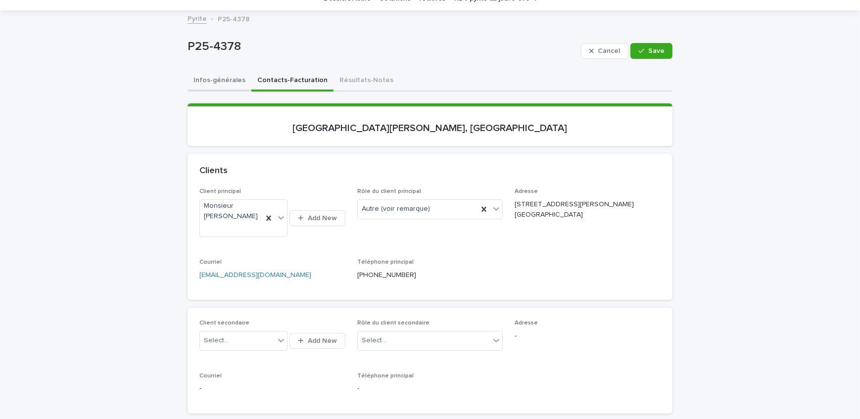
click at [218, 81] on button "Infos-générales" at bounding box center [220, 81] width 64 height 21
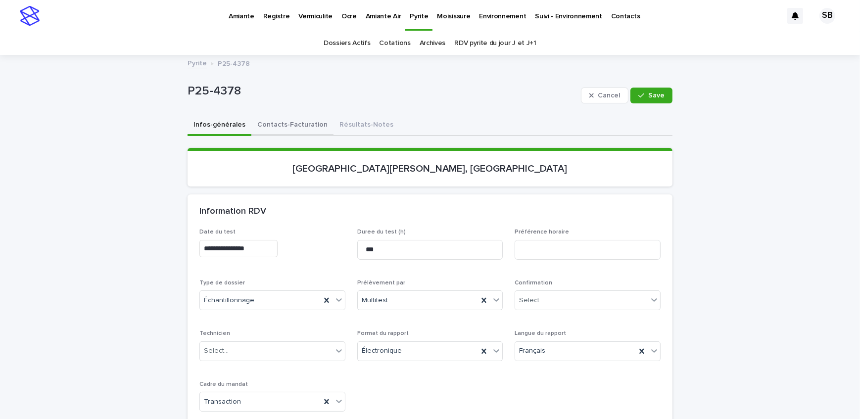
click at [310, 127] on button "Contacts-Facturation" at bounding box center [292, 125] width 82 height 21
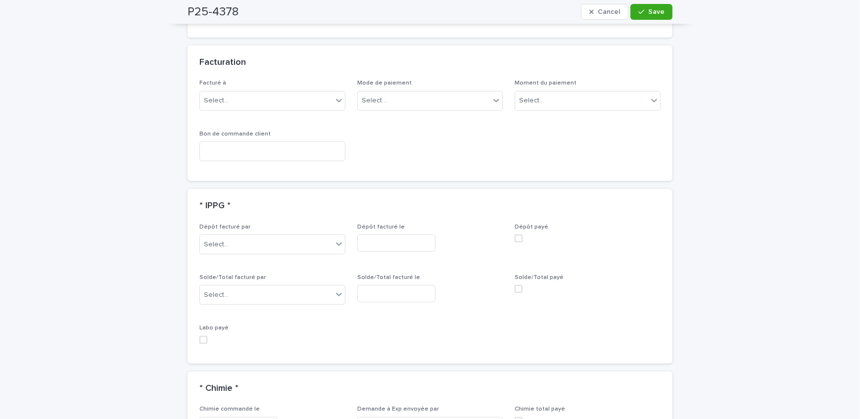
scroll to position [810, 0]
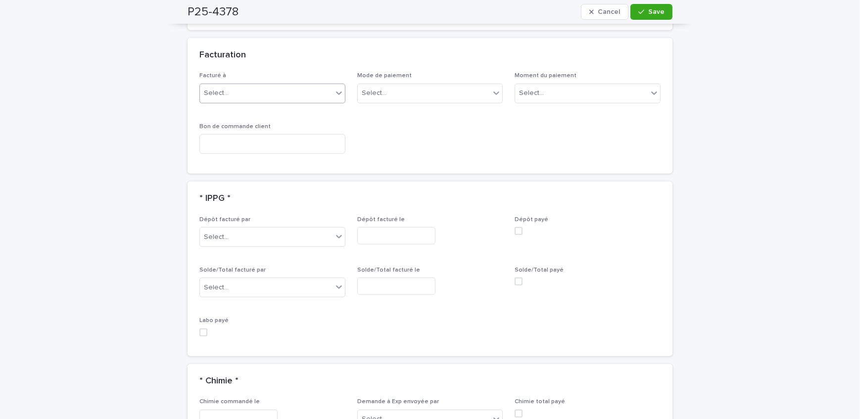
click at [275, 92] on div "Select..." at bounding box center [266, 93] width 133 height 16
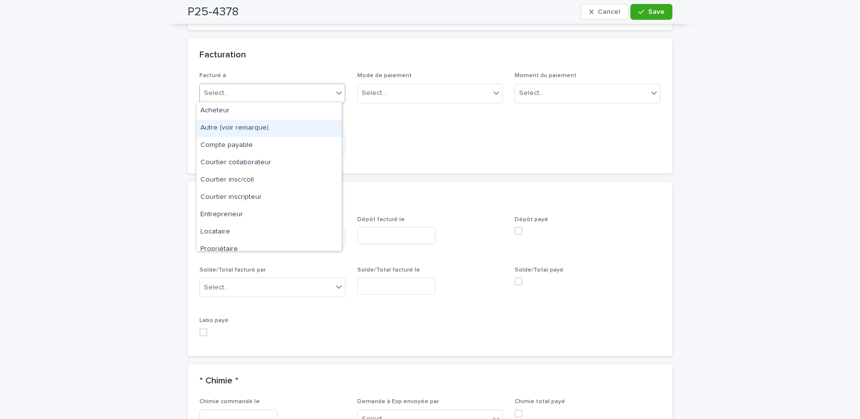
click at [257, 130] on div "Autre (voir remarque)" at bounding box center [268, 128] width 145 height 17
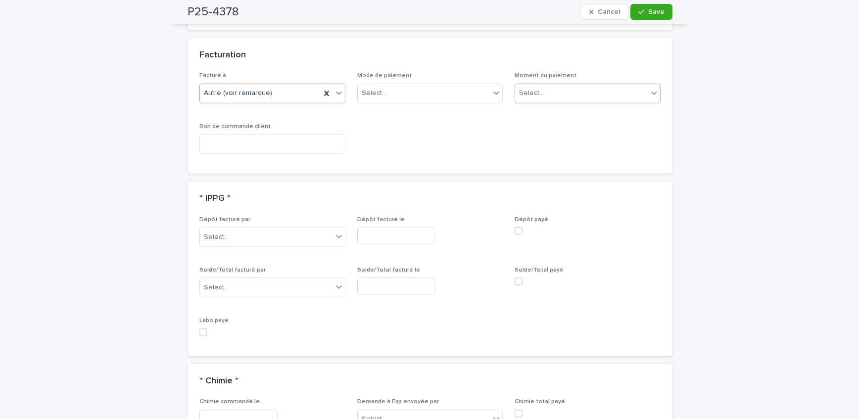
click at [584, 94] on div "Select..." at bounding box center [581, 93] width 133 height 16
click at [571, 114] on div "Au sondage" at bounding box center [584, 110] width 145 height 17
click at [654, 11] on span "Save" at bounding box center [656, 11] width 16 height 7
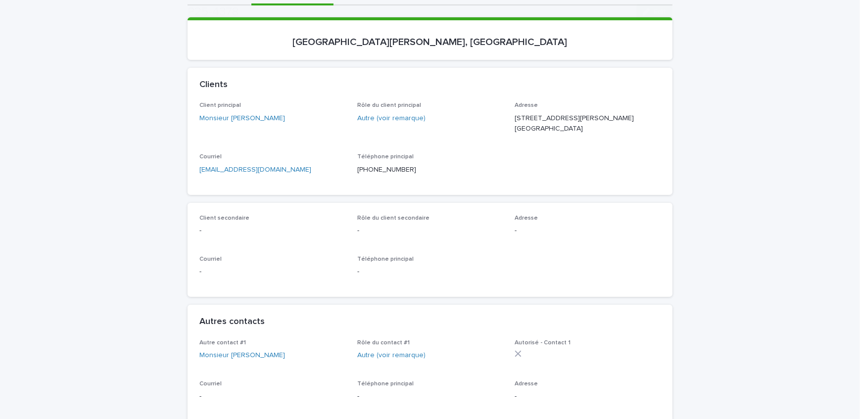
scroll to position [180, 0]
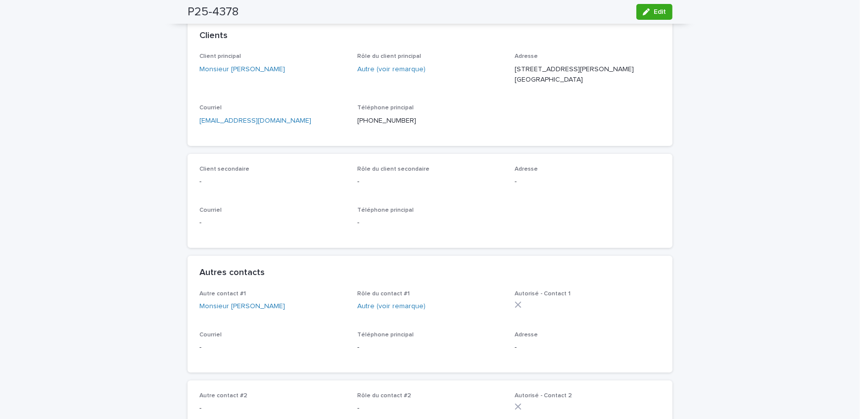
click at [651, 20] on div "P25-4378 Edit" at bounding box center [430, 12] width 485 height 24
click at [636, 13] on button "Edit" at bounding box center [654, 12] width 36 height 16
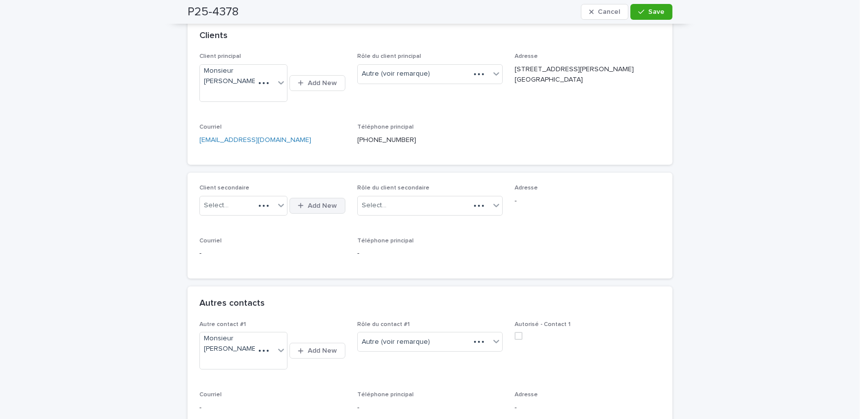
click at [301, 211] on button "Add New" at bounding box center [317, 206] width 55 height 16
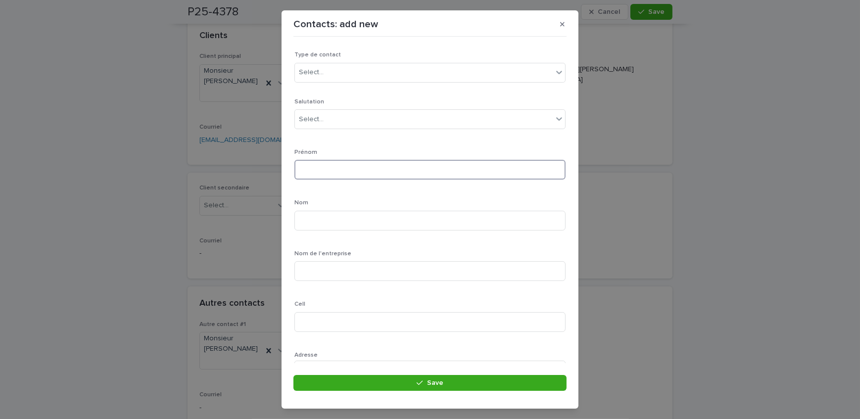
click at [329, 173] on input at bounding box center [429, 170] width 271 height 20
type input "****"
click at [359, 124] on div "Select..." at bounding box center [424, 119] width 258 height 16
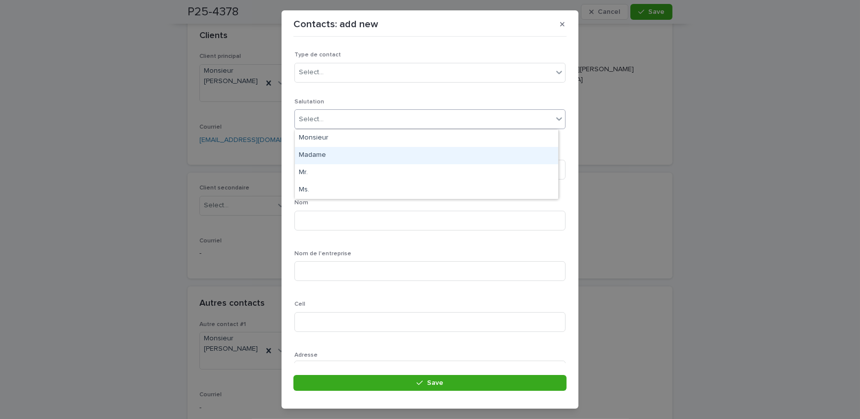
click at [356, 154] on div "Madame" at bounding box center [426, 155] width 263 height 17
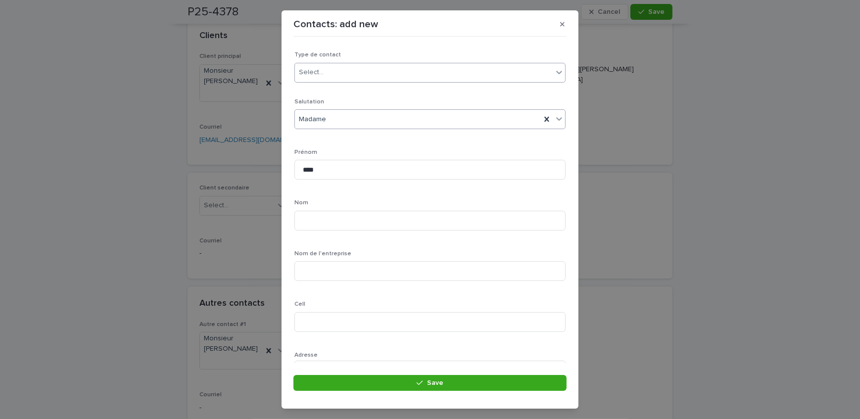
click at [350, 74] on div "Select..." at bounding box center [424, 72] width 258 height 16
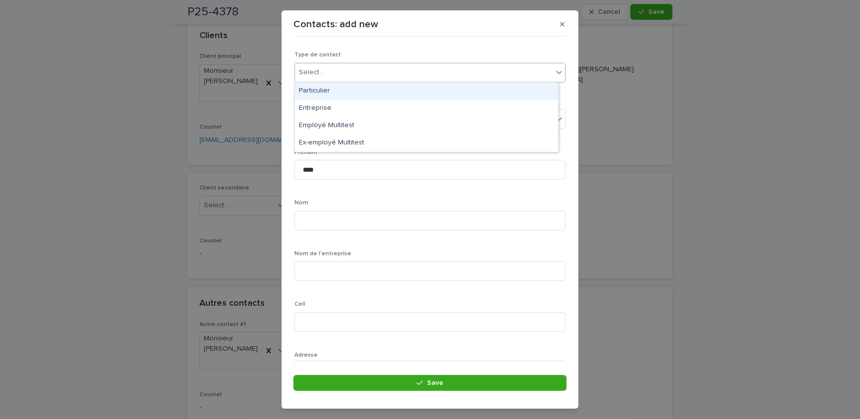
click at [346, 91] on div "Particulier" at bounding box center [426, 91] width 263 height 17
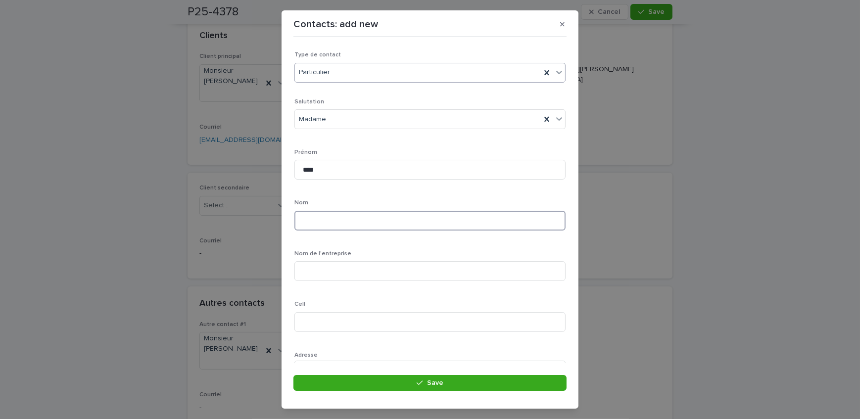
click at [343, 216] on input at bounding box center [429, 221] width 271 height 20
type input "********"
click at [369, 375] on button "Save" at bounding box center [429, 383] width 273 height 16
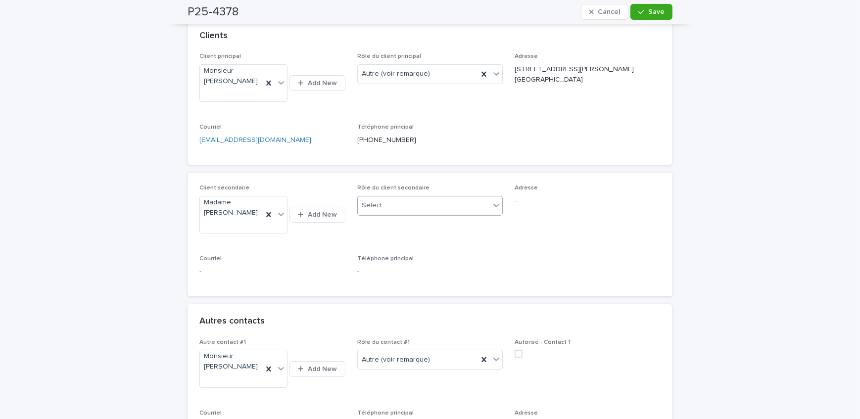
click at [442, 204] on div "Select..." at bounding box center [424, 205] width 133 height 16
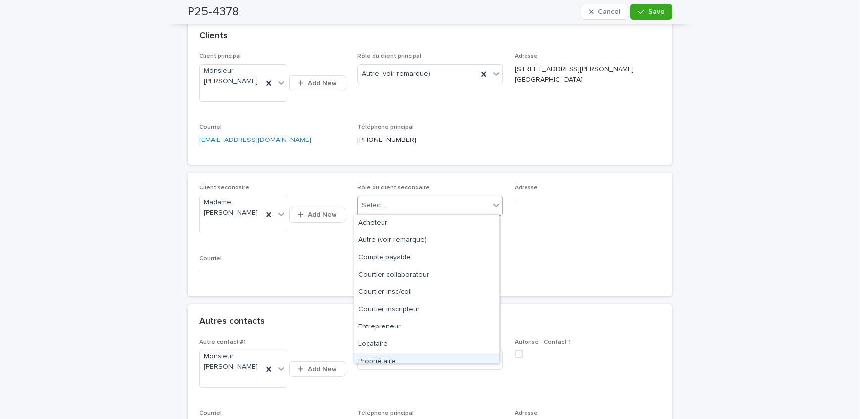
click at [392, 355] on div "Propriétaire" at bounding box center [426, 361] width 145 height 17
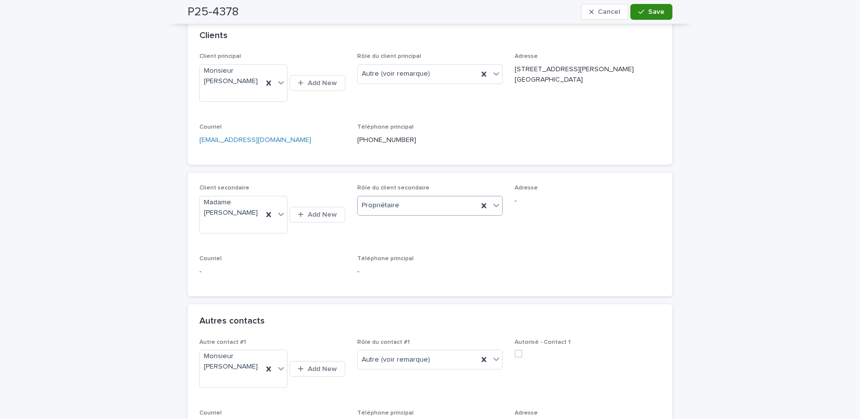
click at [654, 11] on span "Save" at bounding box center [656, 11] width 16 height 7
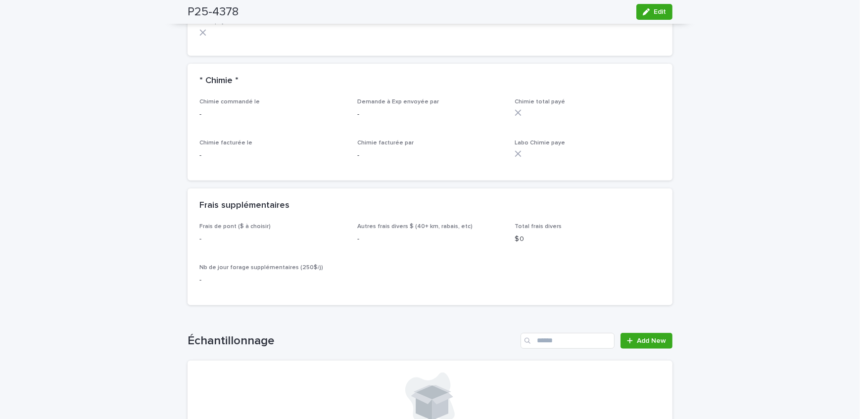
scroll to position [990, 0]
click at [637, 342] on span "Add New" at bounding box center [651, 339] width 29 height 7
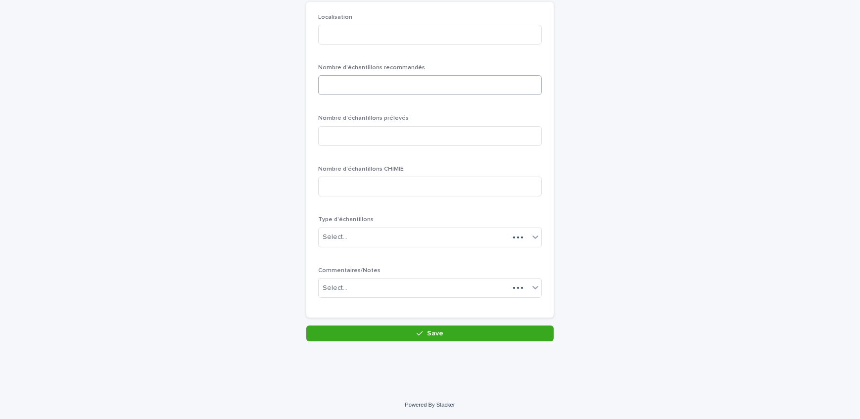
scroll to position [86, 0]
click at [357, 41] on input at bounding box center [430, 36] width 224 height 20
type input "********"
click at [373, 93] on input at bounding box center [430, 86] width 224 height 20
type input "*"
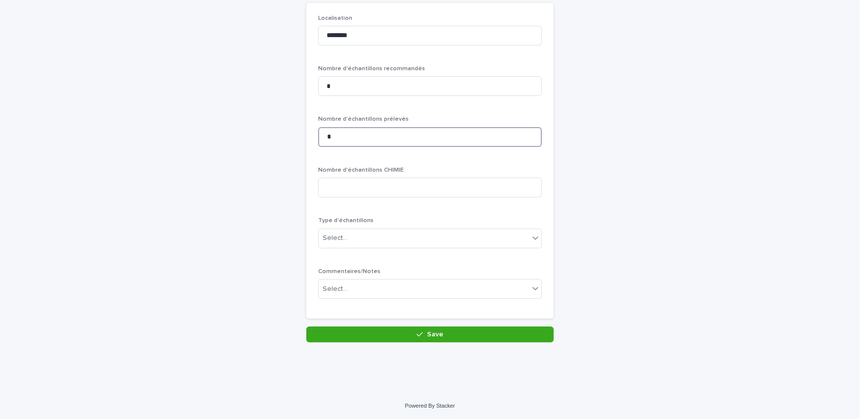
click at [360, 136] on input "*" at bounding box center [430, 137] width 224 height 20
type input "*"
click at [350, 241] on div "Select..." at bounding box center [424, 238] width 210 height 16
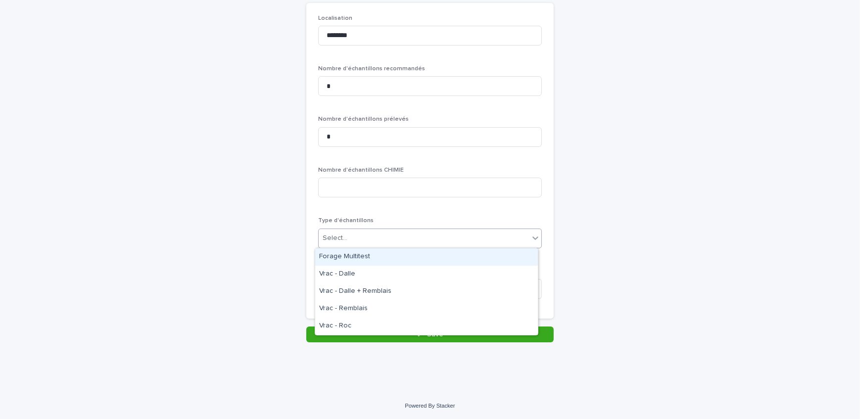
click at [349, 257] on div "Forage Multitest" at bounding box center [426, 256] width 223 height 17
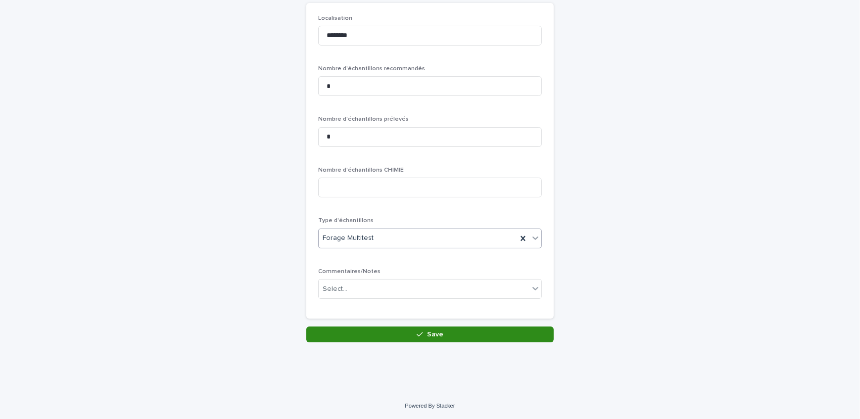
click at [381, 331] on button "Save" at bounding box center [429, 335] width 247 height 16
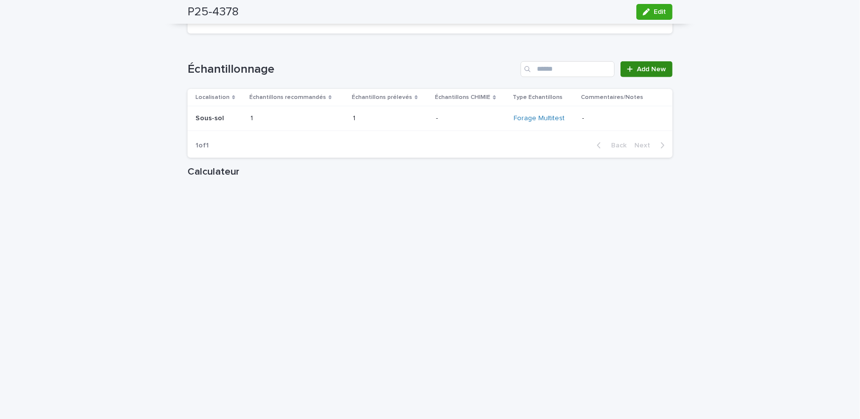
click at [631, 73] on div at bounding box center [632, 69] width 10 height 7
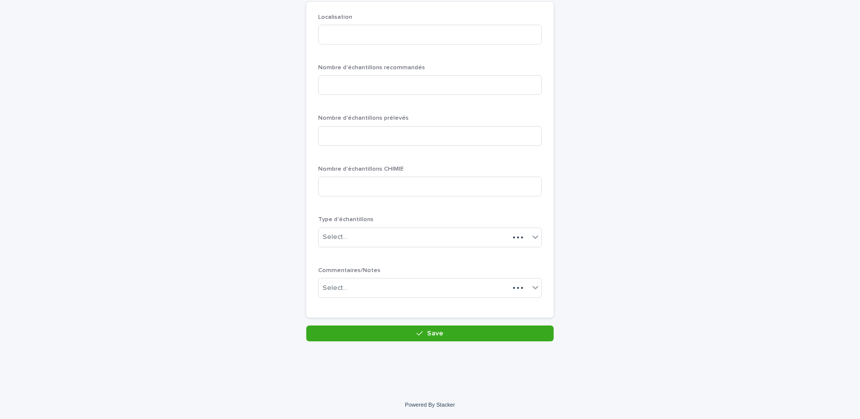
scroll to position [86, 0]
click at [352, 38] on input at bounding box center [430, 36] width 224 height 20
type input "******"
click at [328, 87] on input at bounding box center [430, 86] width 224 height 20
type input "*"
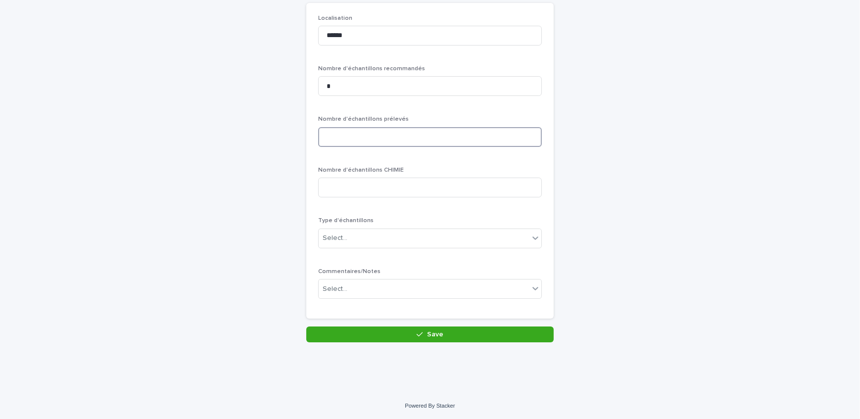
click at [355, 142] on input at bounding box center [430, 137] width 224 height 20
type input "*"
click at [349, 235] on div "Select..." at bounding box center [424, 238] width 210 height 16
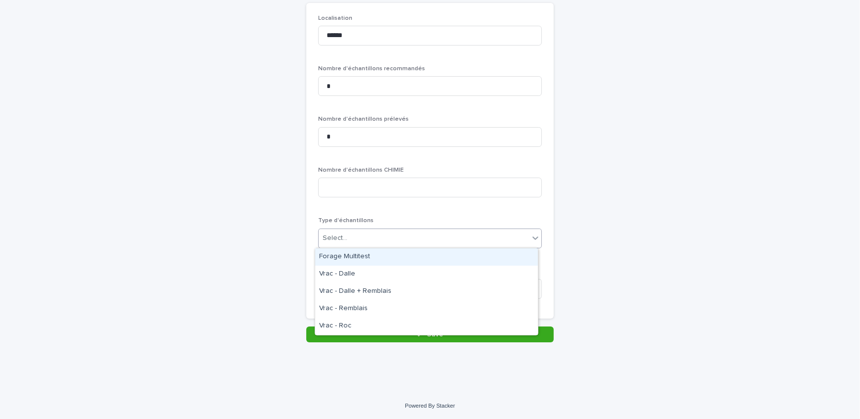
click at [349, 256] on div "Forage Multitest" at bounding box center [426, 256] width 223 height 17
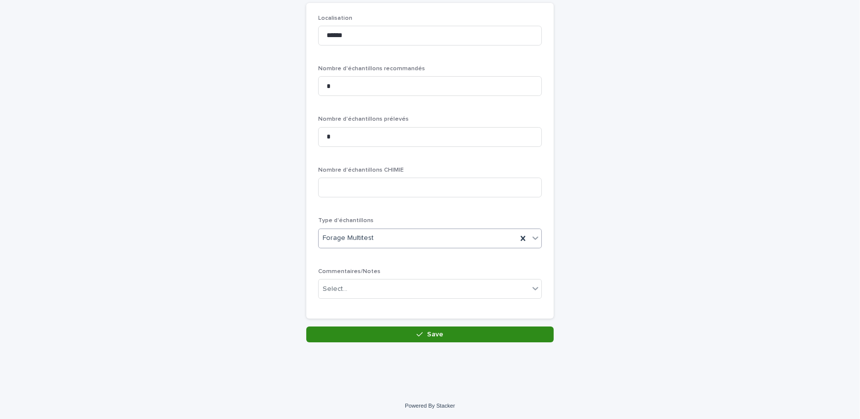
click at [352, 327] on button "Save" at bounding box center [429, 335] width 247 height 16
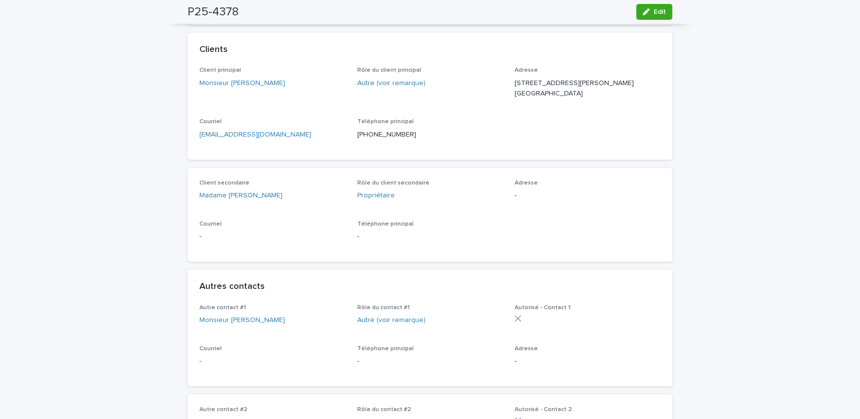
scroll to position [90, 0]
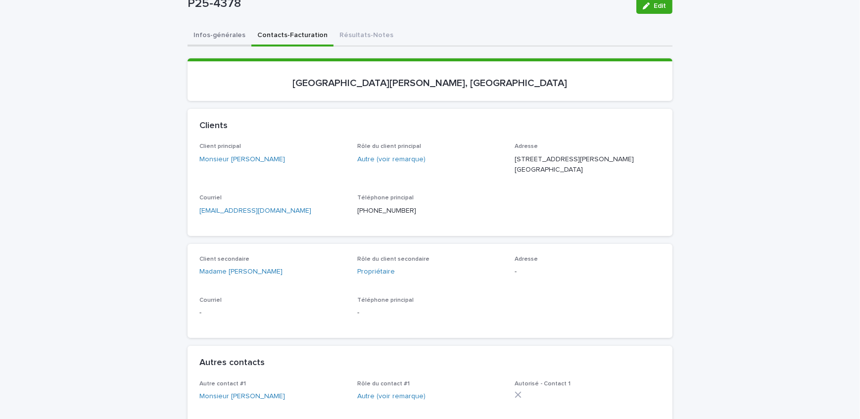
click at [207, 40] on button "Infos-générales" at bounding box center [220, 36] width 64 height 21
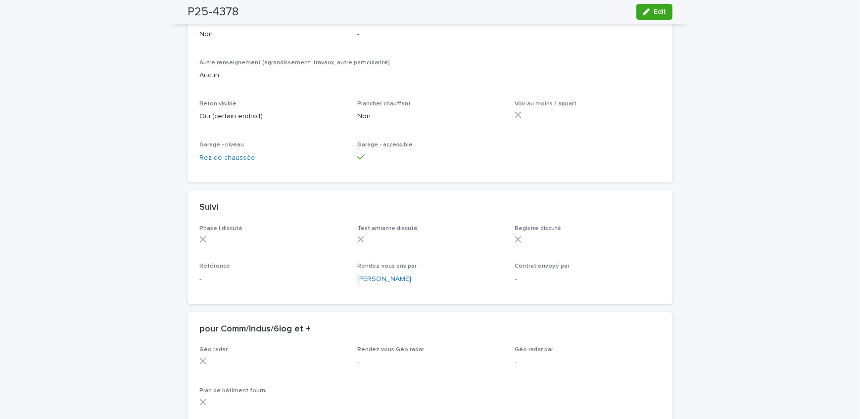
scroll to position [630, 0]
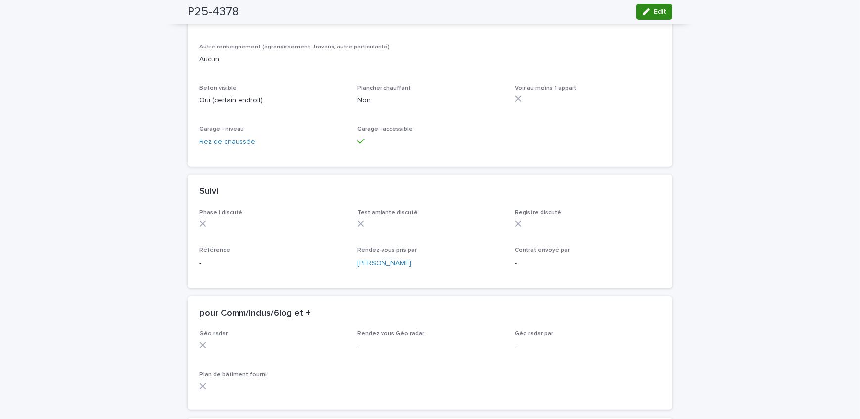
click at [639, 15] on button "Edit" at bounding box center [654, 12] width 36 height 16
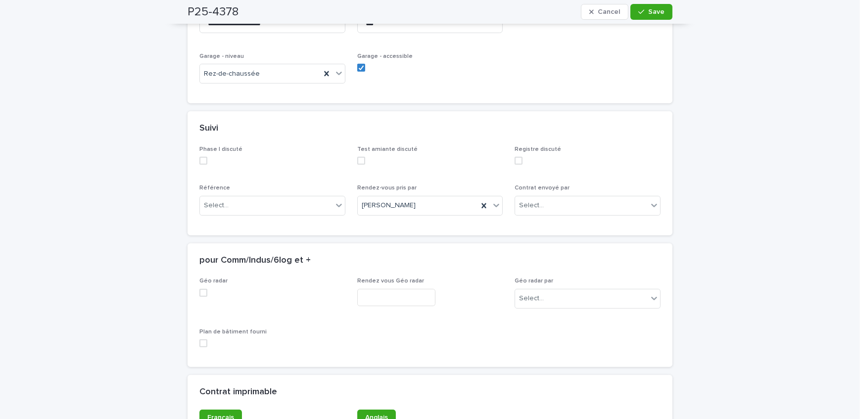
scroll to position [810, 0]
click at [237, 213] on div "Select..." at bounding box center [266, 204] width 133 height 16
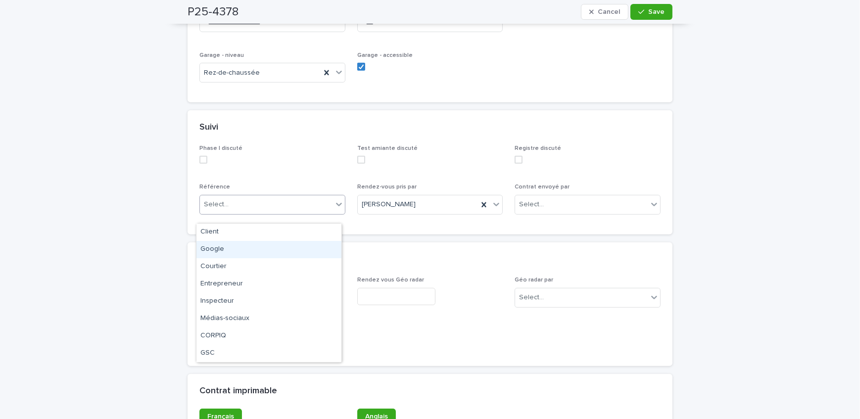
click at [236, 254] on div "Google" at bounding box center [268, 249] width 145 height 17
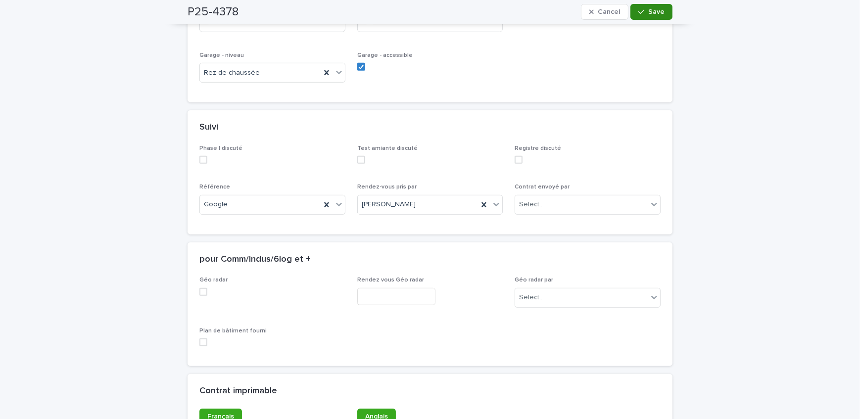
click at [658, 9] on span "Save" at bounding box center [656, 11] width 16 height 7
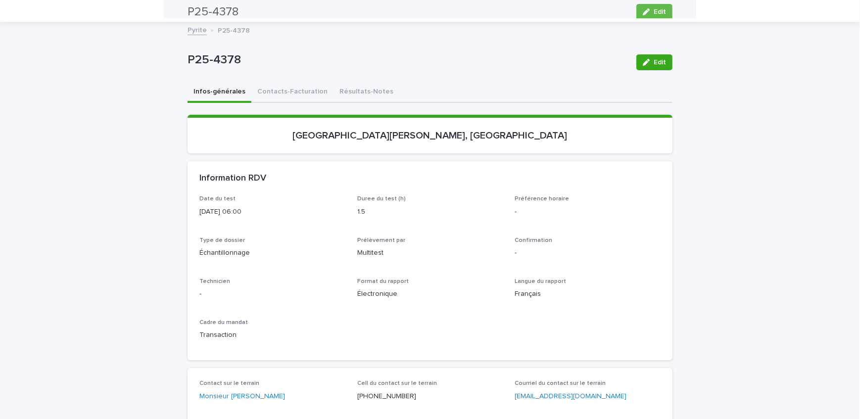
scroll to position [0, 0]
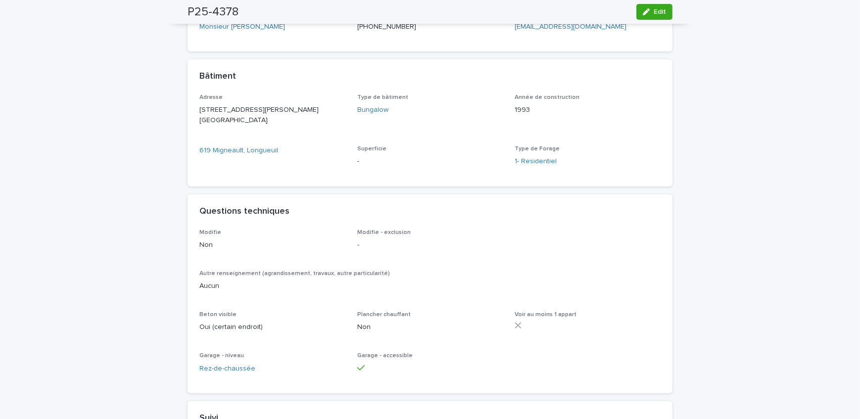
scroll to position [405, 0]
drag, startPoint x: 81, startPoint y: 190, endPoint x: 118, endPoint y: 195, distance: 37.4
click at [81, 190] on div "Loading... Saving… Loading... Saving… P25-4378 Edit P25-4378 Edit Sorry, there …" at bounding box center [430, 210] width 860 height 1119
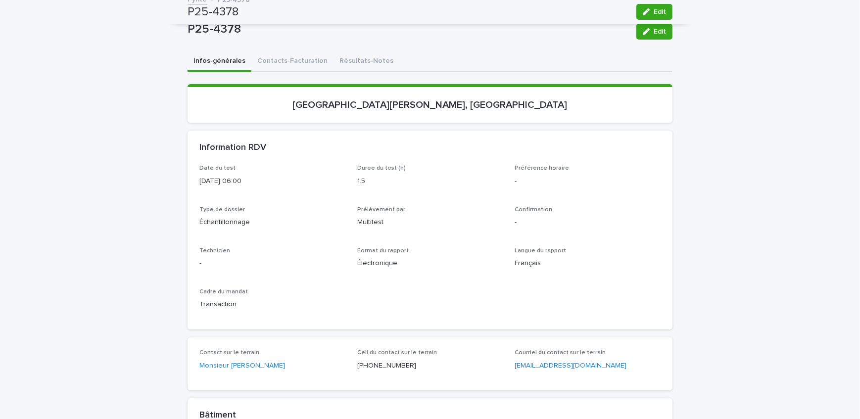
scroll to position [0, 0]
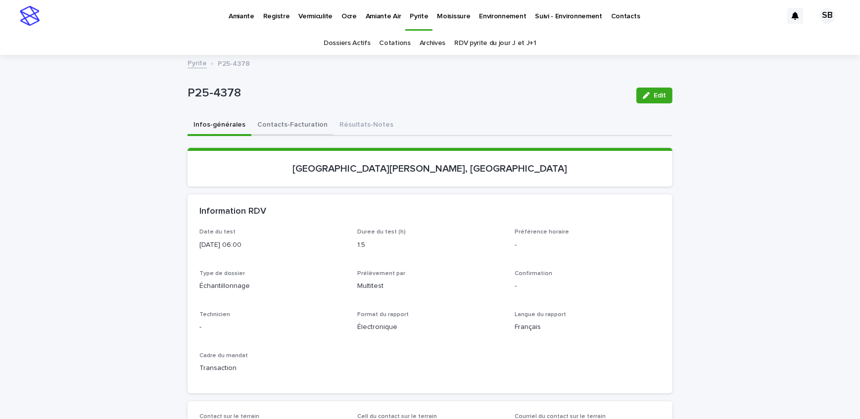
click at [286, 122] on button "Contacts-Facturation" at bounding box center [292, 125] width 82 height 21
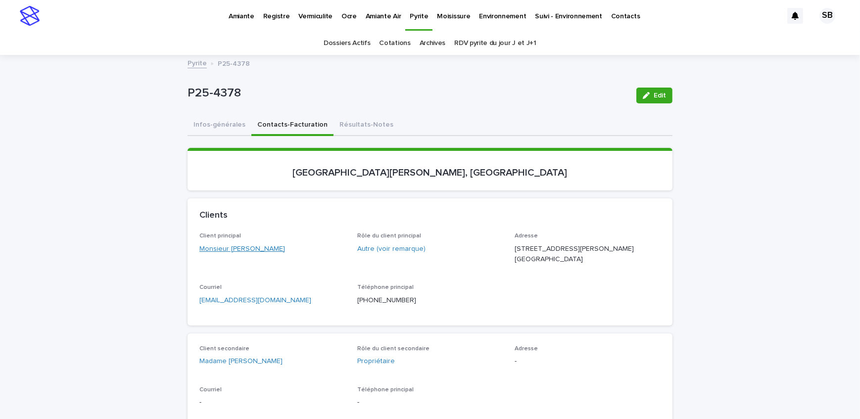
click at [235, 244] on link "Monsieur [PERSON_NAME]" at bounding box center [242, 249] width 86 height 10
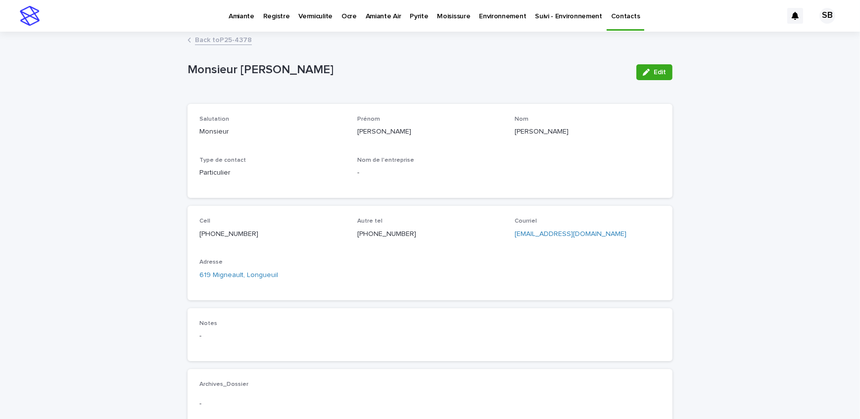
click at [660, 74] on span "Edit" at bounding box center [660, 72] width 12 height 7
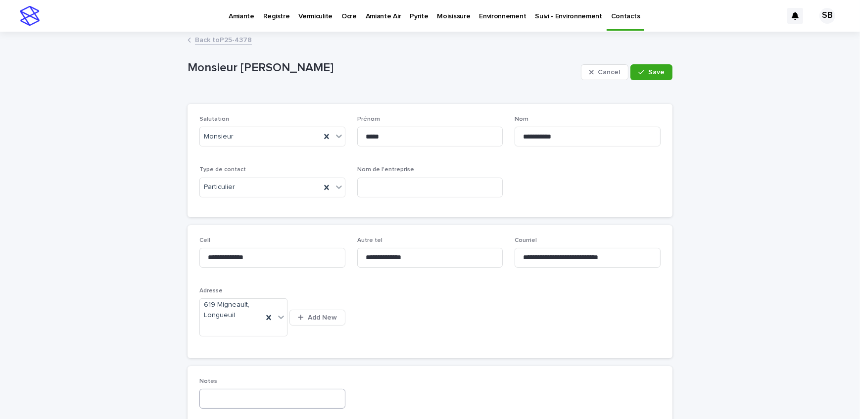
scroll to position [45, 0]
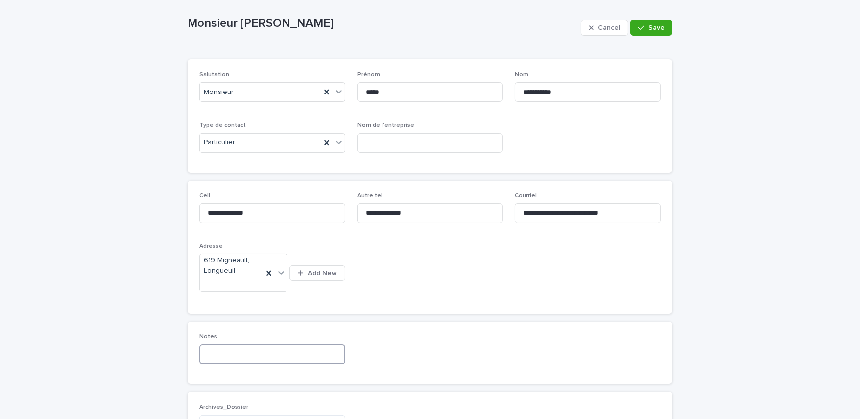
click at [231, 350] on input at bounding box center [272, 354] width 146 height 20
type input "**********"
click at [645, 24] on button "Save" at bounding box center [652, 28] width 42 height 16
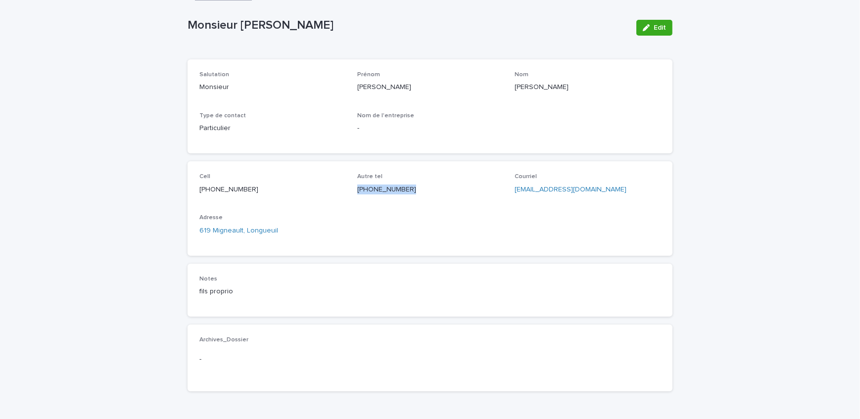
drag, startPoint x: 400, startPoint y: 189, endPoint x: 354, endPoint y: 184, distance: 46.4
click at [357, 185] on p "[PHONE_NUMBER]" at bounding box center [430, 190] width 146 height 10
copy p "[PHONE_NUMBER]"
click at [663, 28] on button "Edit" at bounding box center [654, 28] width 36 height 16
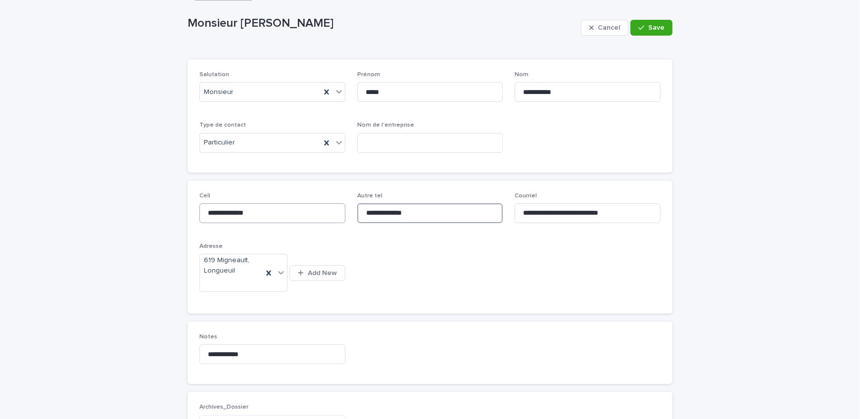
drag, startPoint x: 428, startPoint y: 208, endPoint x: 287, endPoint y: 212, distance: 141.1
click at [287, 212] on div "**********" at bounding box center [429, 247] width 461 height 109
click at [657, 22] on button "Save" at bounding box center [652, 28] width 42 height 16
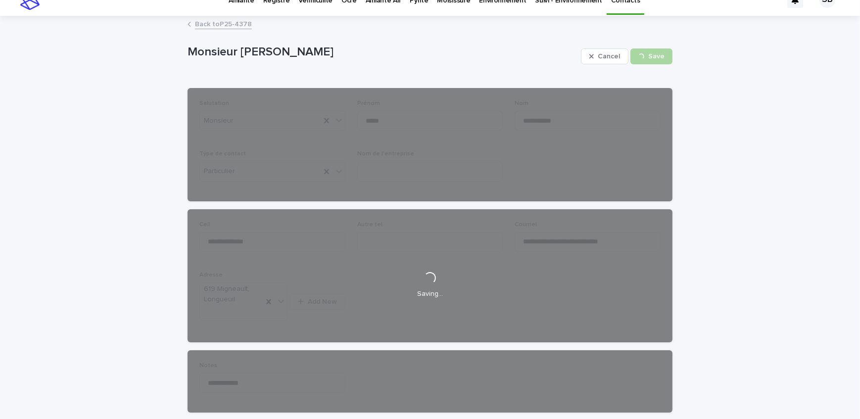
scroll to position [0, 0]
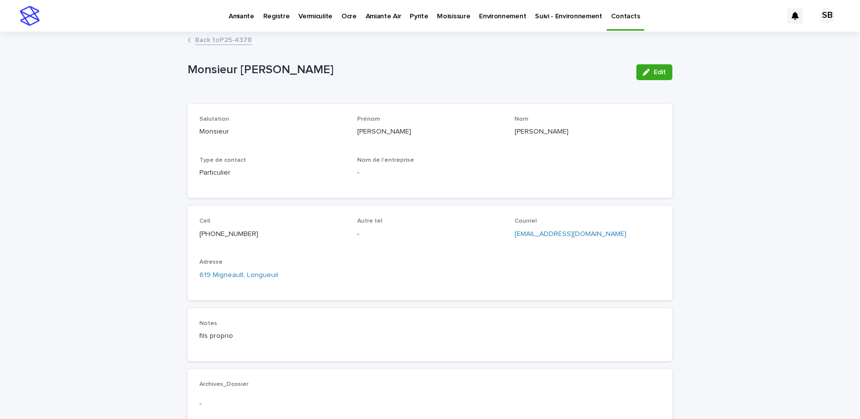
click at [230, 41] on link "Back to P25-4378" at bounding box center [223, 39] width 57 height 11
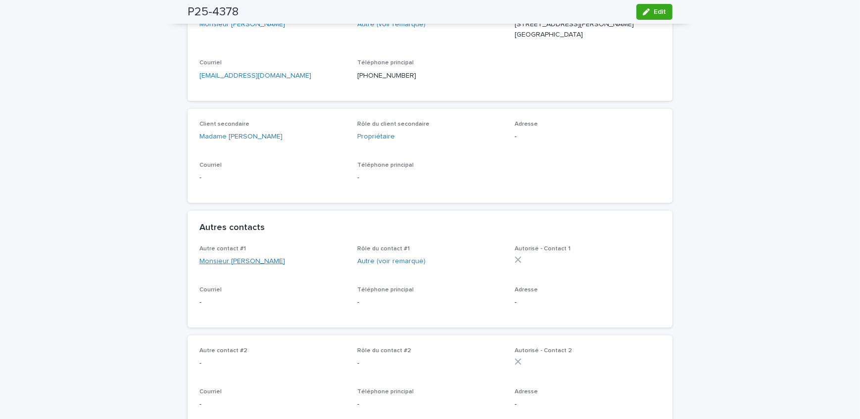
click at [269, 267] on link "Monsieur [PERSON_NAME]" at bounding box center [242, 261] width 86 height 10
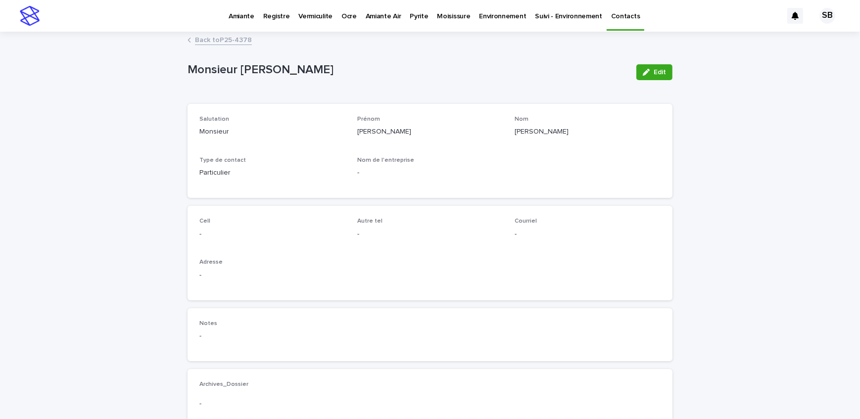
drag, startPoint x: 641, startPoint y: 68, endPoint x: 502, endPoint y: 138, distance: 155.4
click at [643, 69] on icon "button" at bounding box center [646, 72] width 7 height 7
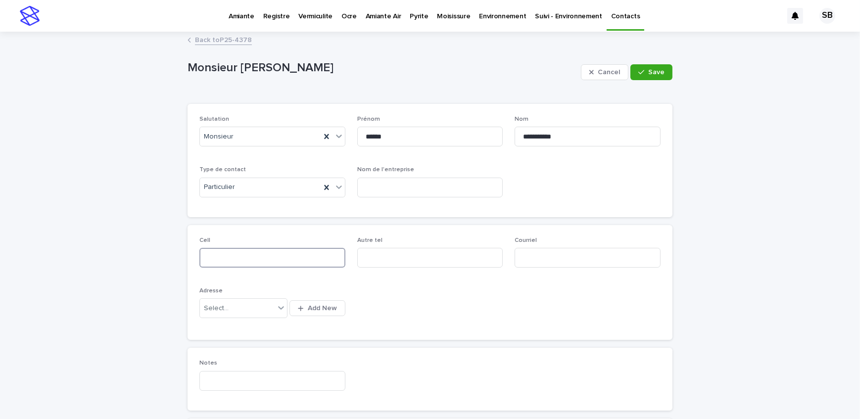
click at [267, 253] on input at bounding box center [272, 258] width 146 height 20
paste input "**********"
type input "**********"
click at [652, 75] on button "Save" at bounding box center [652, 72] width 42 height 16
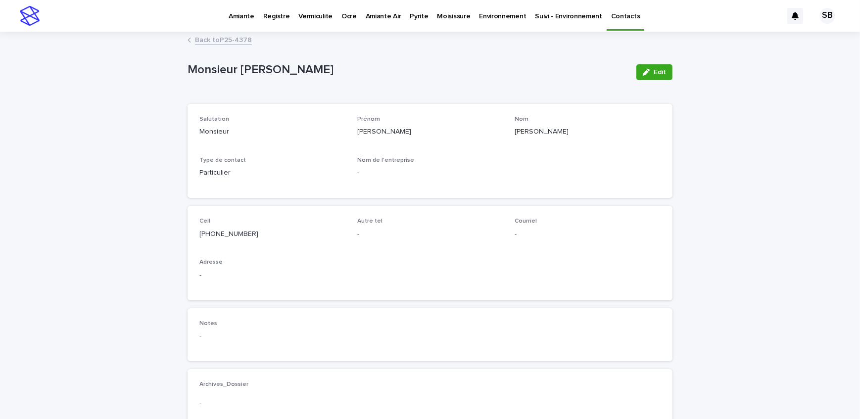
click at [225, 42] on link "Back to P25-4378" at bounding box center [223, 39] width 57 height 11
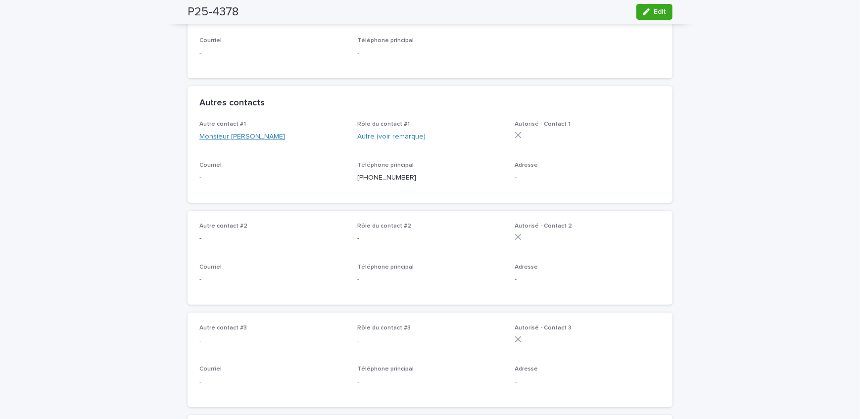
scroll to position [360, 0]
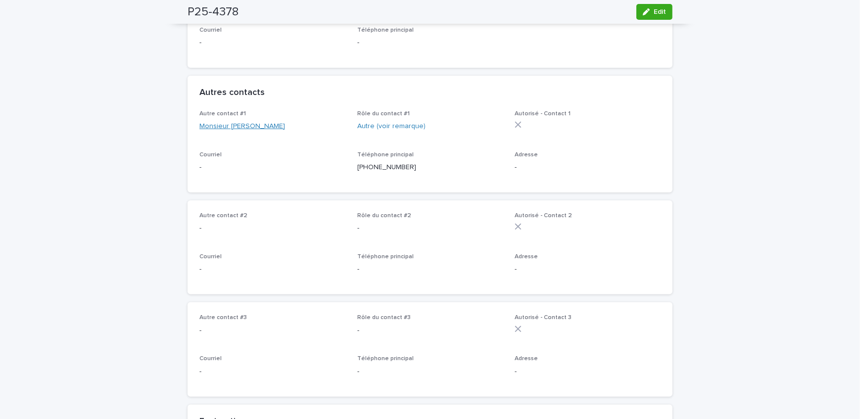
click at [255, 131] on link "Monsieur [PERSON_NAME]" at bounding box center [242, 126] width 86 height 10
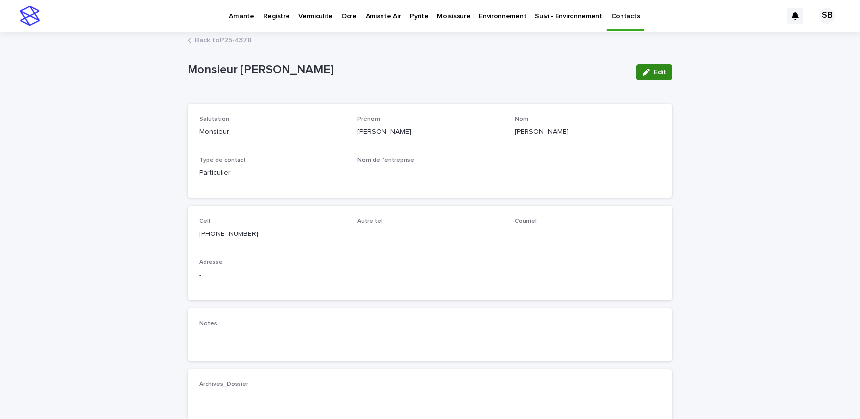
click at [654, 71] on span "Edit" at bounding box center [660, 72] width 12 height 7
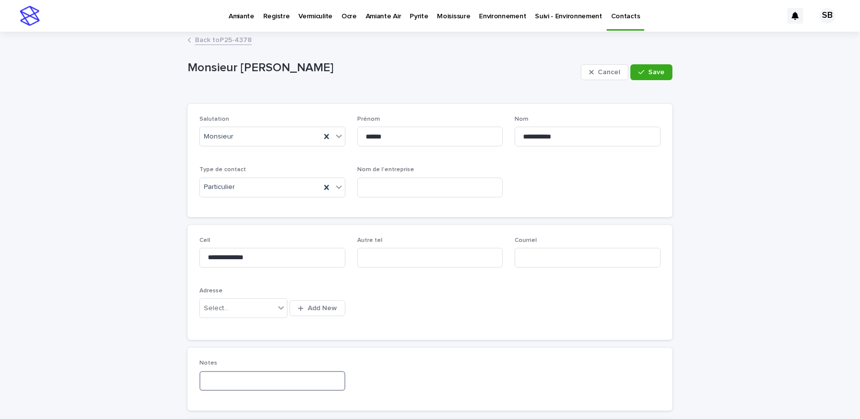
click at [246, 378] on input at bounding box center [272, 381] width 146 height 20
type input "**********"
click at [641, 77] on button "Save" at bounding box center [652, 72] width 42 height 16
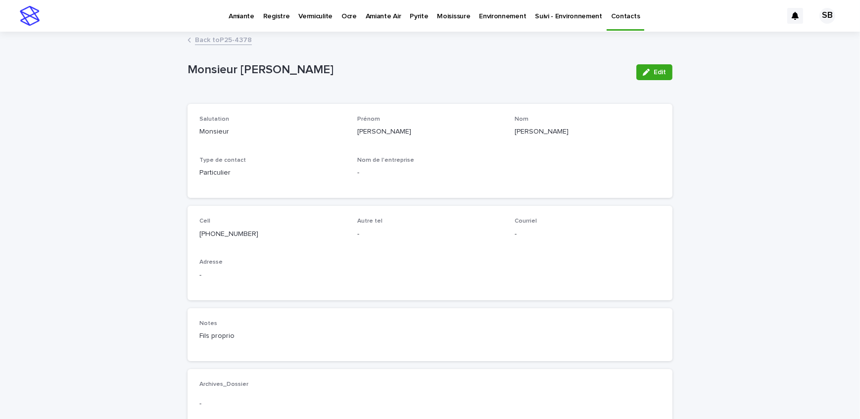
click at [234, 38] on link "Back to P25-4378" at bounding box center [223, 39] width 57 height 11
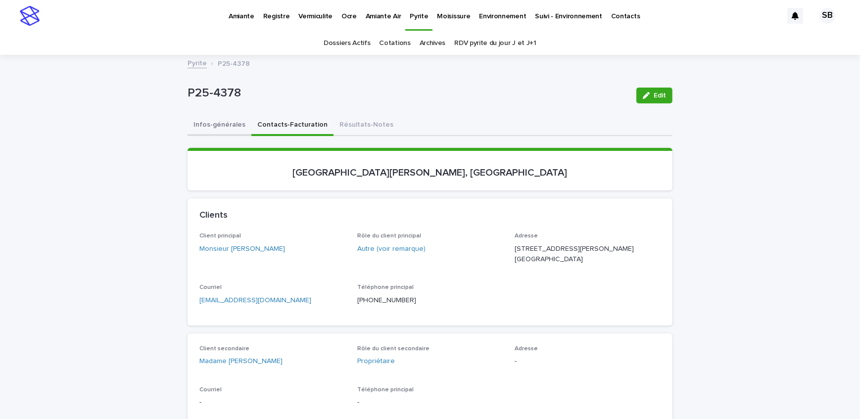
click at [227, 120] on button "Infos-générales" at bounding box center [220, 125] width 64 height 21
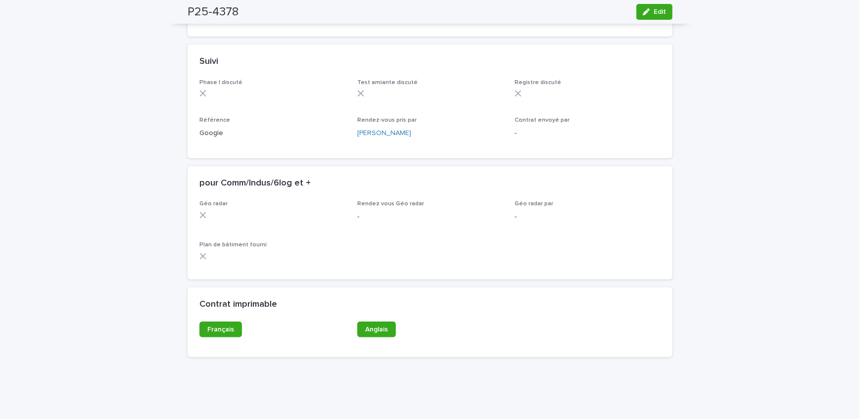
scroll to position [765, 0]
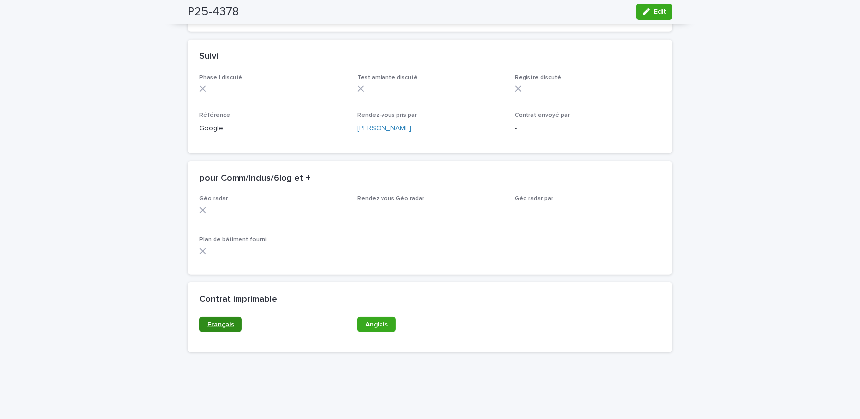
click at [219, 328] on span "Français" at bounding box center [220, 324] width 27 height 7
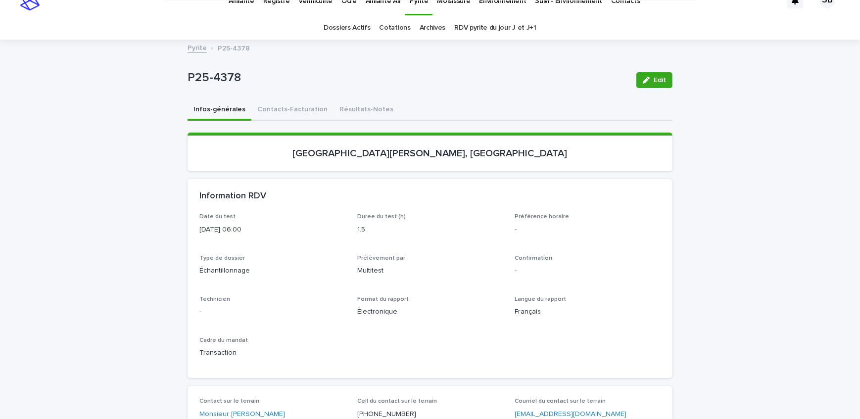
scroll to position [0, 0]
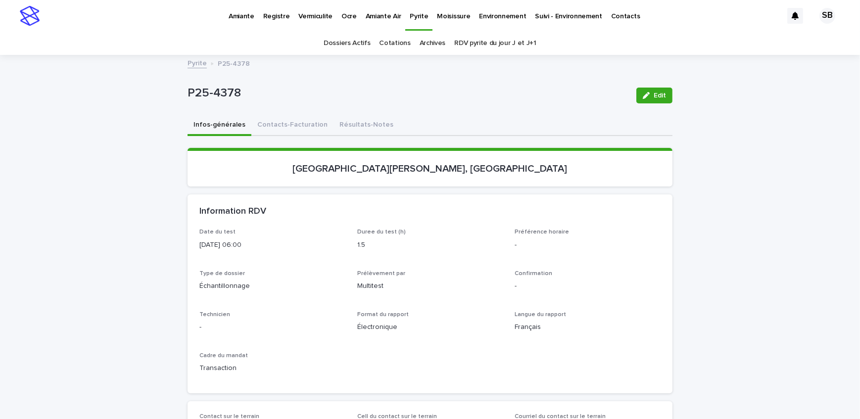
click at [189, 66] on link "Pyrite" at bounding box center [197, 62] width 19 height 11
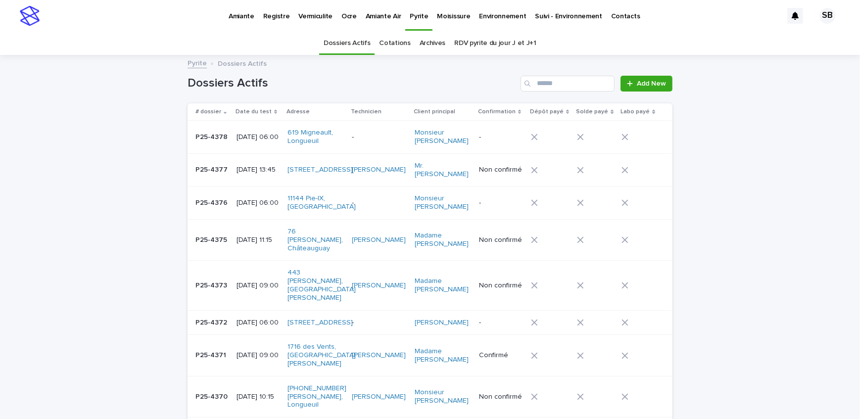
click at [253, 170] on p "[DATE] 13:45" at bounding box center [258, 170] width 43 height 8
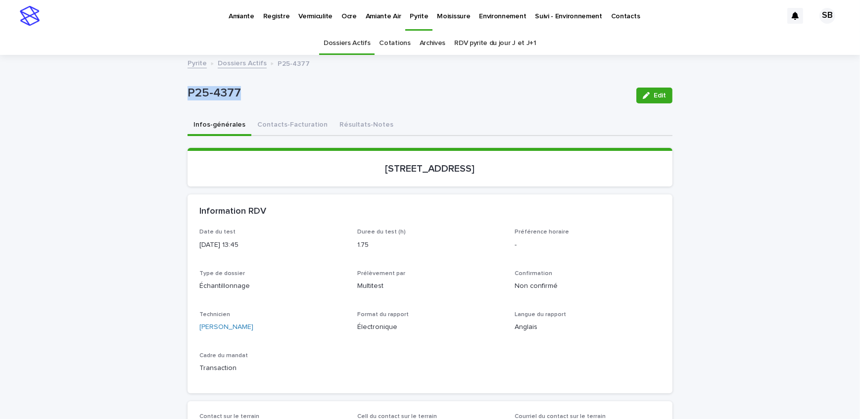
drag, startPoint x: 240, startPoint y: 93, endPoint x: 171, endPoint y: 99, distance: 69.1
copy p "P25-4377"
click at [287, 123] on button "Contacts-Facturation" at bounding box center [292, 125] width 82 height 21
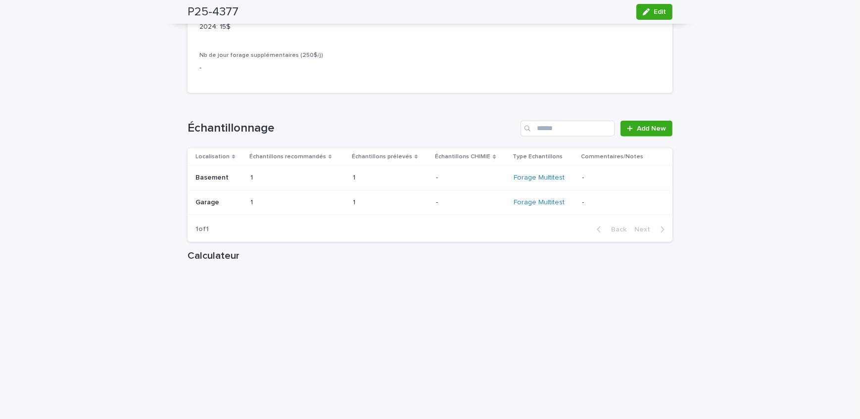
scroll to position [1079, 0]
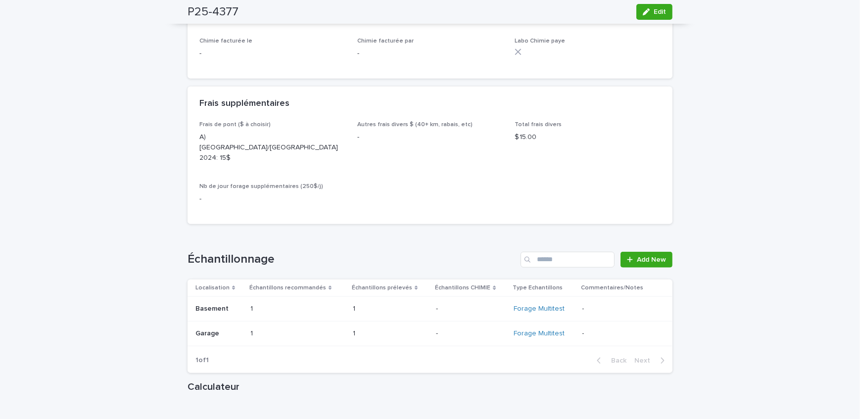
drag, startPoint x: 657, startPoint y: 16, endPoint x: 384, endPoint y: 203, distance: 330.8
click at [657, 16] on button "Edit" at bounding box center [654, 12] width 36 height 16
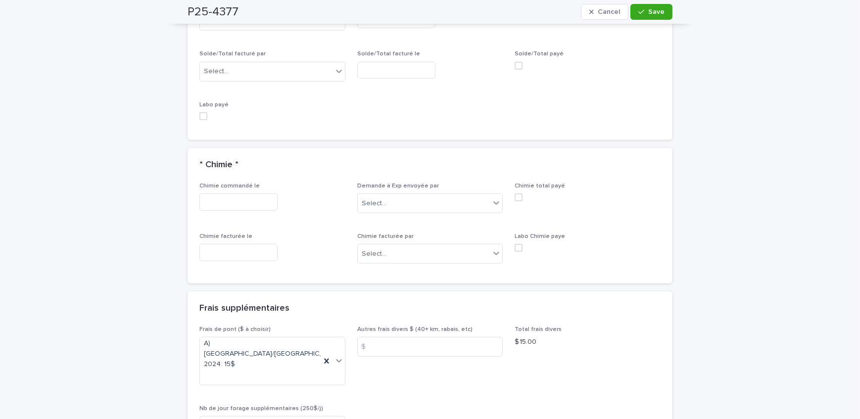
scroll to position [1008, 0]
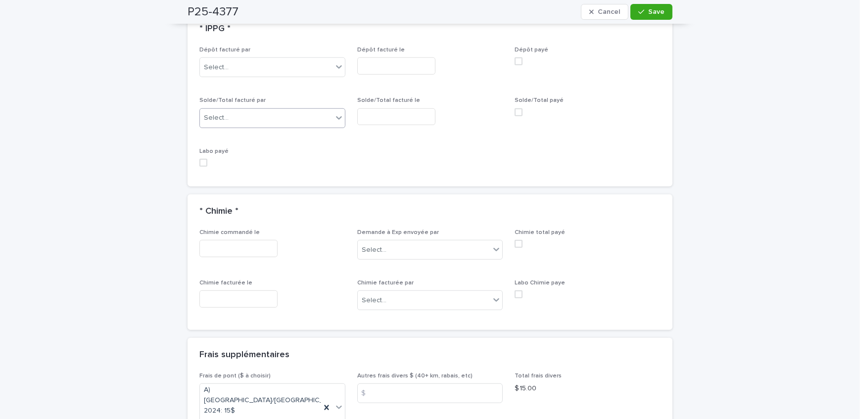
click at [244, 110] on div "Select..." at bounding box center [266, 118] width 133 height 16
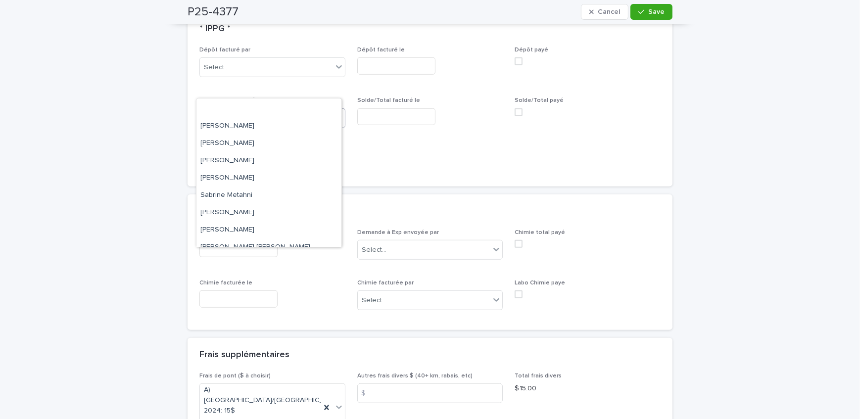
scroll to position [129, 0]
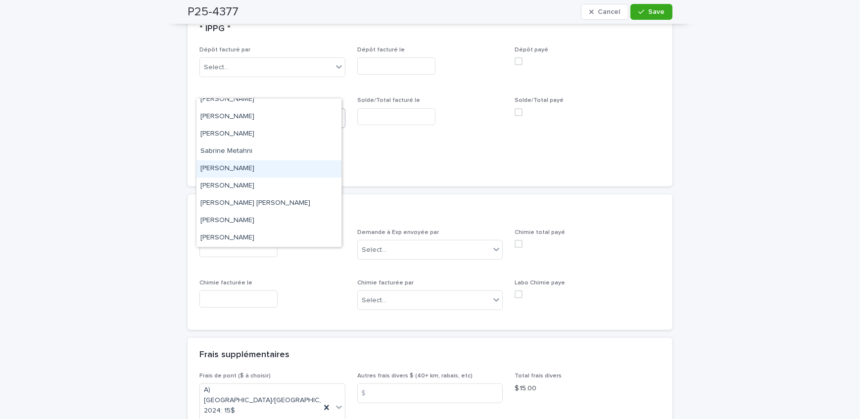
click at [257, 174] on div "[PERSON_NAME]" at bounding box center [268, 168] width 145 height 17
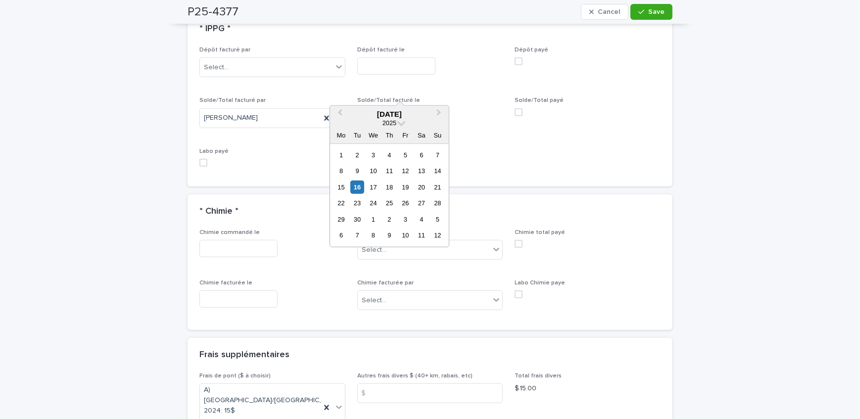
click at [409, 108] on input "text" at bounding box center [396, 116] width 78 height 17
click at [361, 187] on div "16" at bounding box center [356, 187] width 13 height 13
type input "**********"
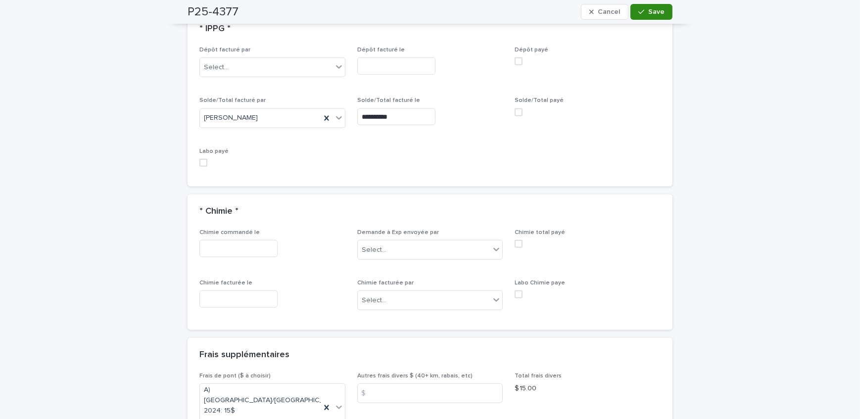
click at [664, 12] on button "Save" at bounding box center [652, 12] width 42 height 16
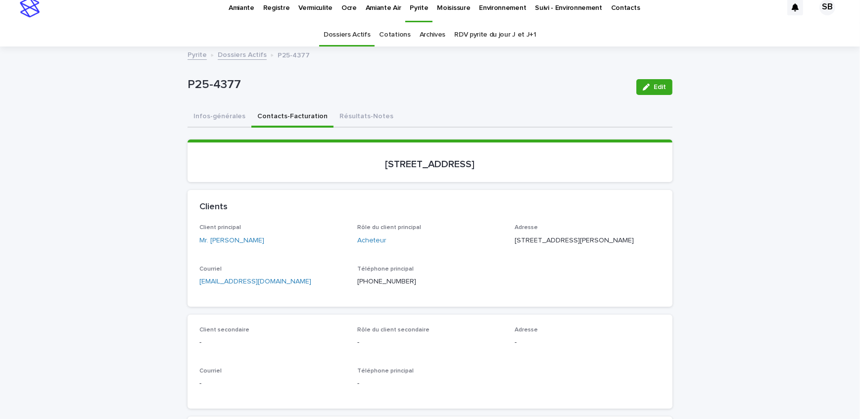
scroll to position [0, 0]
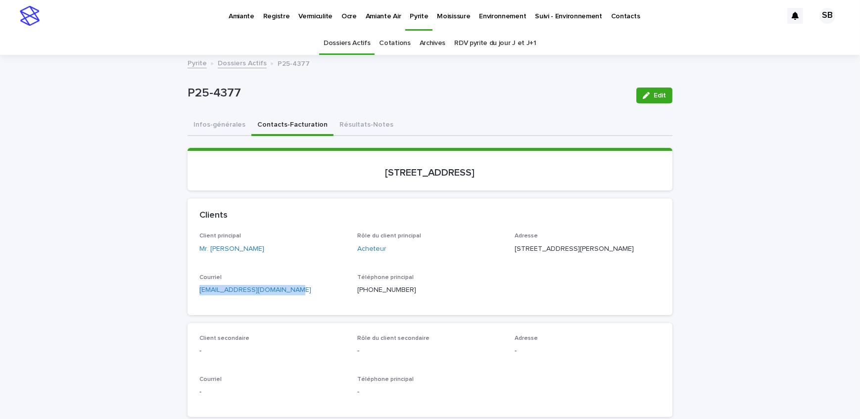
drag, startPoint x: 292, startPoint y: 298, endPoint x: 156, endPoint y: 300, distance: 135.6
drag, startPoint x: 225, startPoint y: 133, endPoint x: 13, endPoint y: 186, distance: 218.2
click at [225, 133] on button "Infos-générales" at bounding box center [220, 125] width 64 height 21
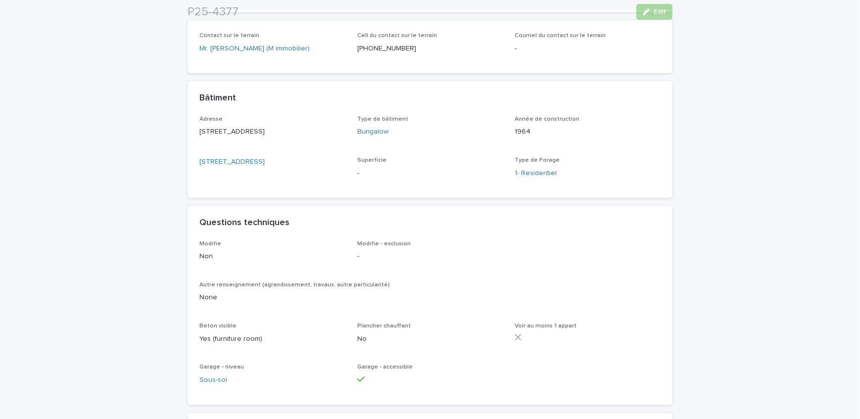
scroll to position [495, 0]
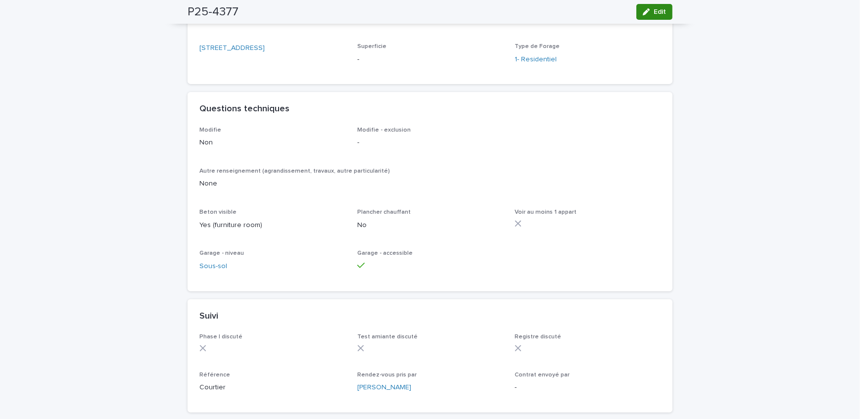
click at [654, 14] on span "Edit" at bounding box center [660, 11] width 12 height 7
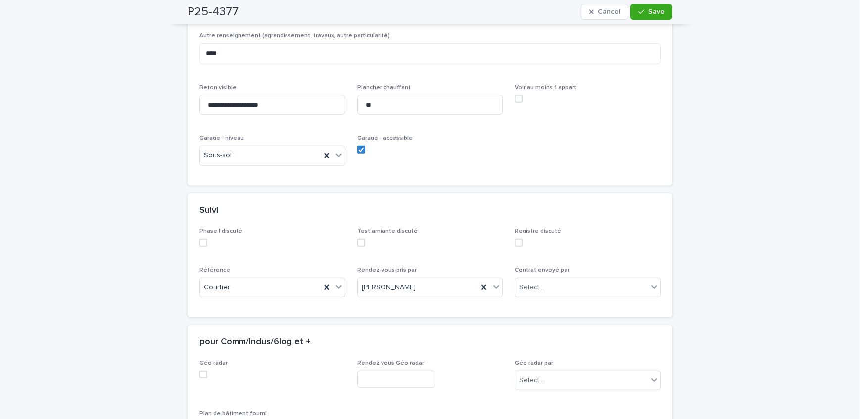
scroll to position [743, 0]
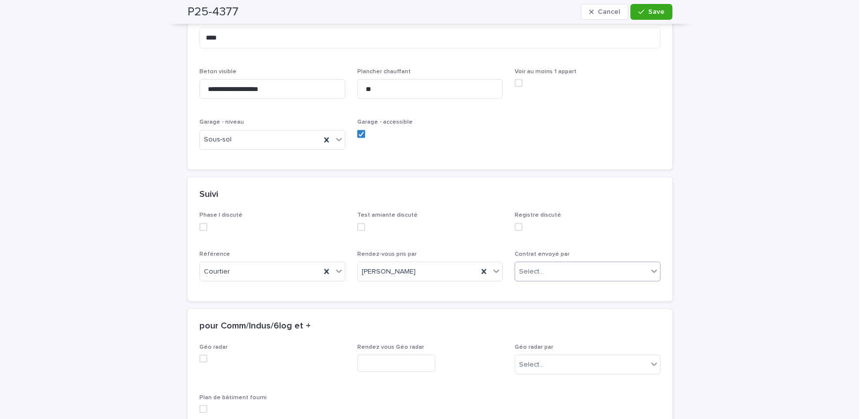
click at [578, 280] on div "Select..." at bounding box center [581, 272] width 133 height 16
click at [648, 14] on span "Save" at bounding box center [656, 11] width 16 height 7
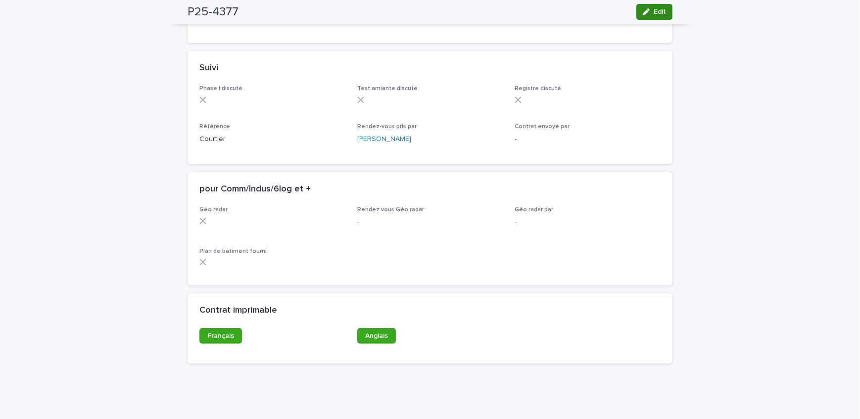
click at [654, 13] on span "Edit" at bounding box center [660, 11] width 12 height 7
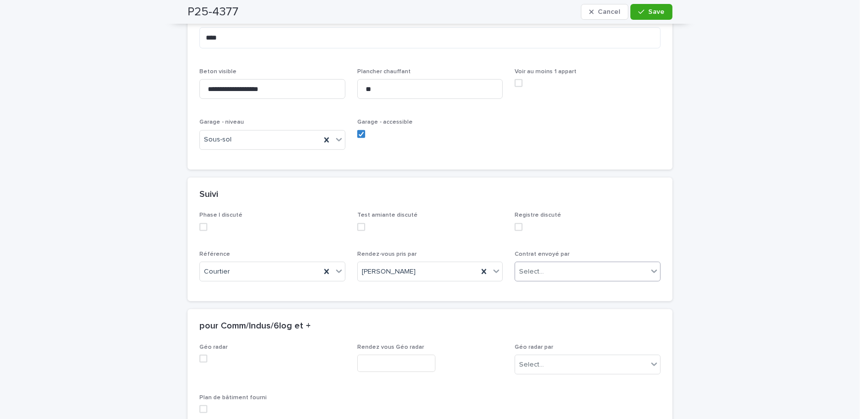
click at [548, 279] on div "Select..." at bounding box center [581, 272] width 133 height 16
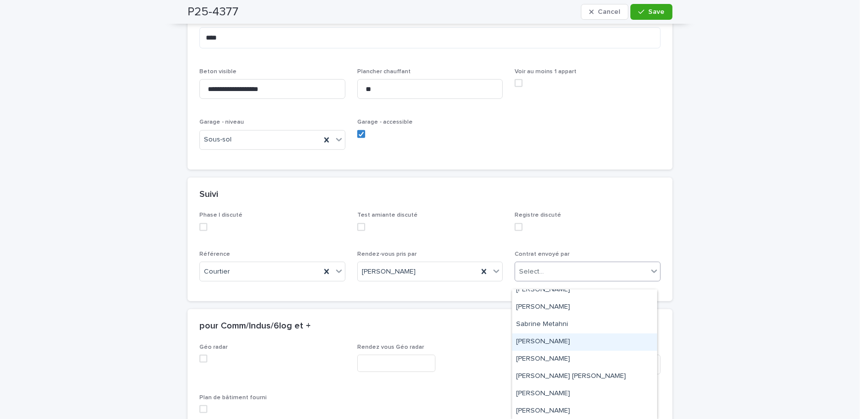
click at [555, 346] on div "[PERSON_NAME]" at bounding box center [584, 342] width 145 height 17
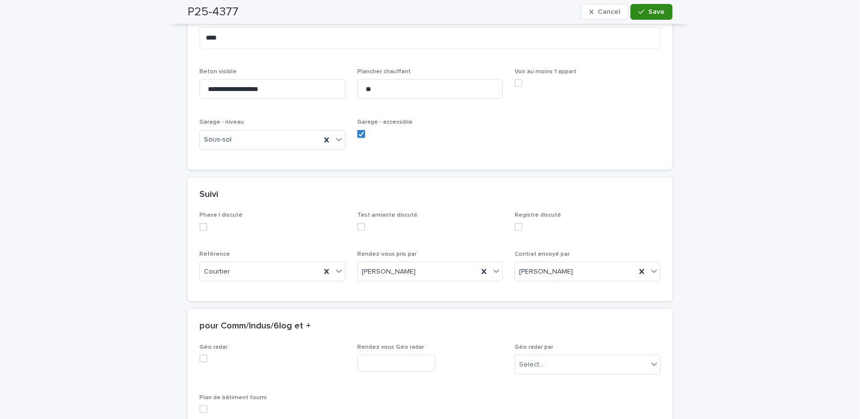
click at [648, 14] on span "Save" at bounding box center [656, 11] width 16 height 7
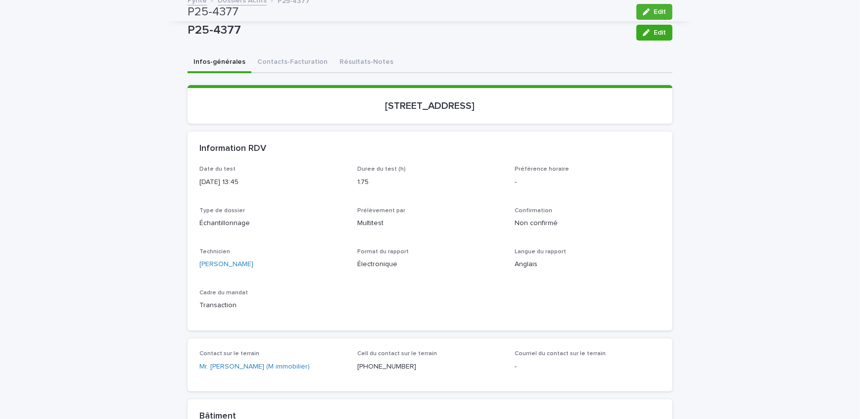
scroll to position [0, 0]
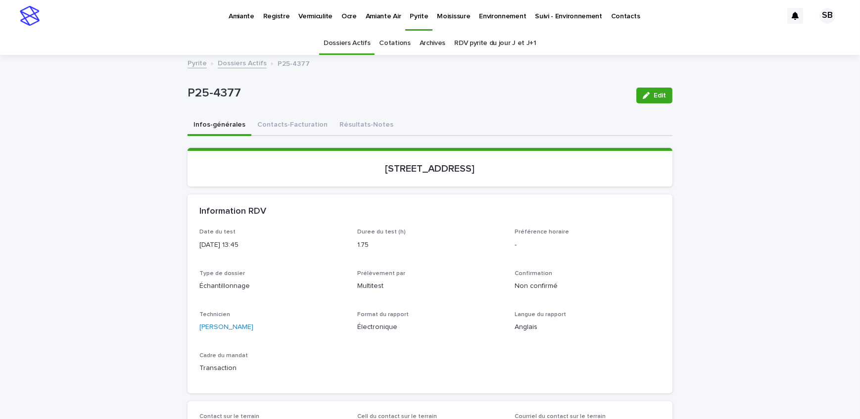
click at [233, 61] on link "Dossiers Actifs" at bounding box center [242, 62] width 49 height 11
